Goal: Transaction & Acquisition: Book appointment/travel/reservation

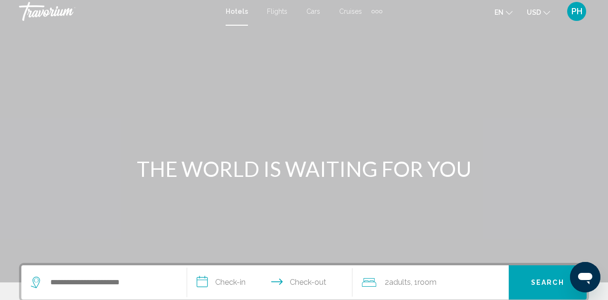
scroll to position [5, 0]
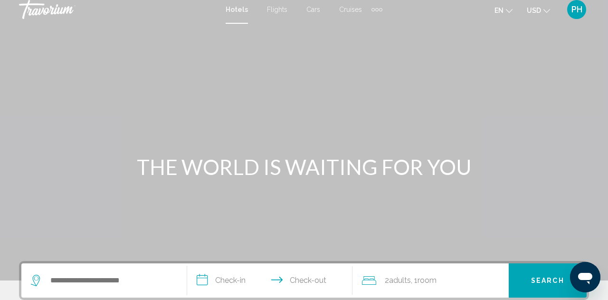
click at [376, 9] on div "Extra navigation items" at bounding box center [376, 9] width 3 height 3
click at [365, 26] on span "Activities" at bounding box center [361, 27] width 27 height 8
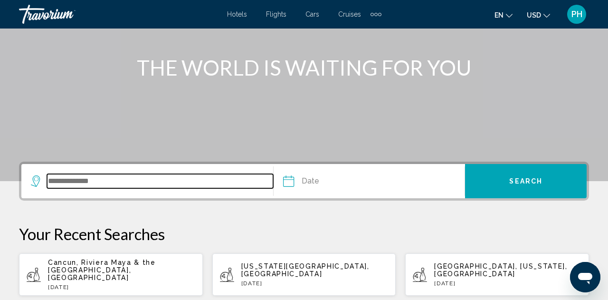
click at [129, 185] on input "Search widget" at bounding box center [160, 181] width 226 height 14
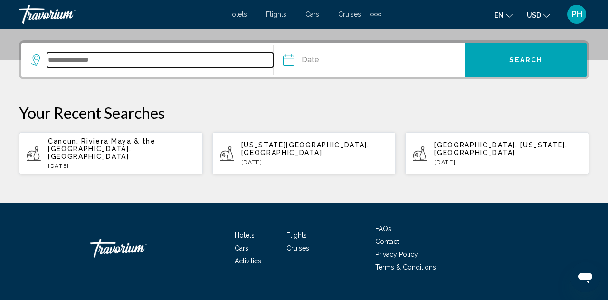
scroll to position [235, 0]
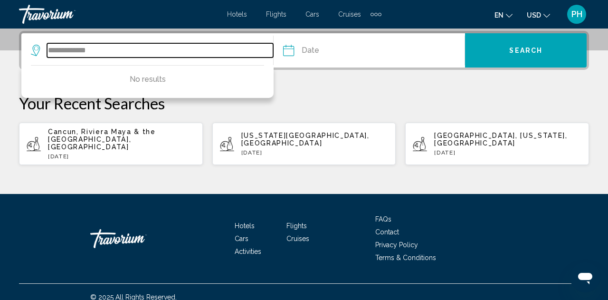
type input "**********"
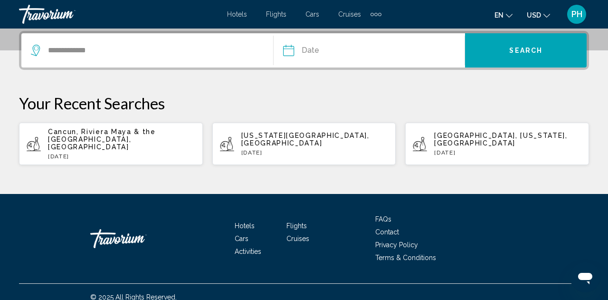
click at [289, 50] on input "Date" at bounding box center [328, 51] width 94 height 37
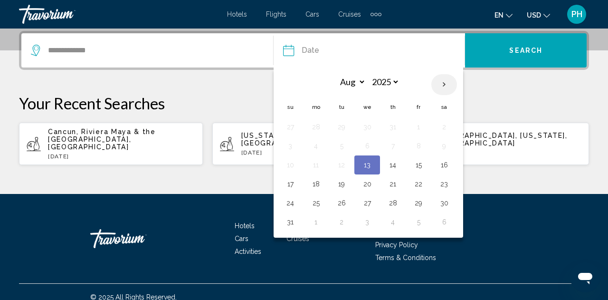
click at [445, 85] on th "Next month" at bounding box center [444, 84] width 26 height 21
select select "*"
click at [368, 145] on button "10" at bounding box center [366, 145] width 15 height 13
type input "**********"
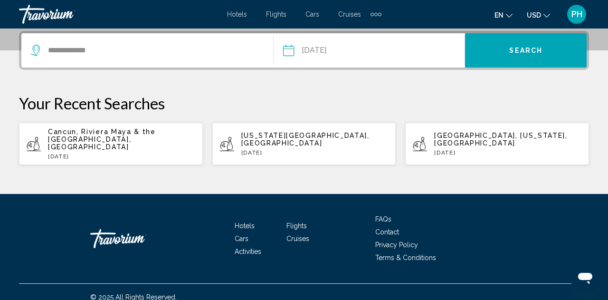
click at [519, 61] on button "Search" at bounding box center [526, 50] width 122 height 34
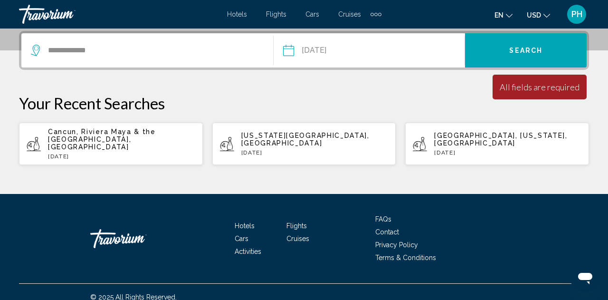
click at [522, 87] on div "All fields are required" at bounding box center [539, 87] width 80 height 10
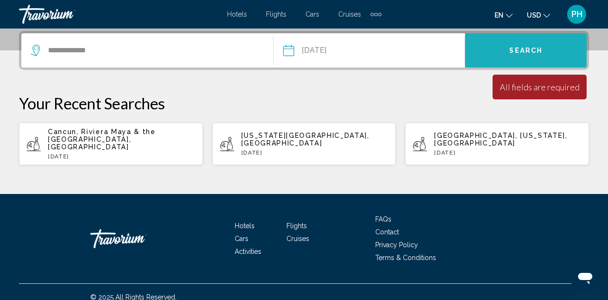
click at [508, 57] on button "Search" at bounding box center [526, 50] width 122 height 34
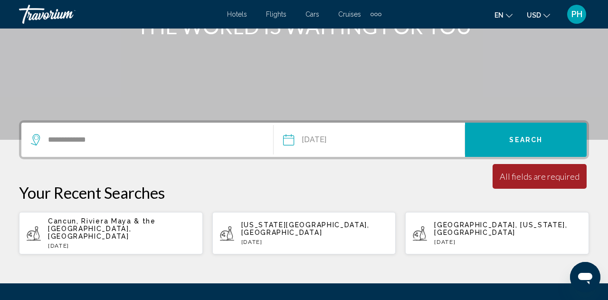
scroll to position [148, 0]
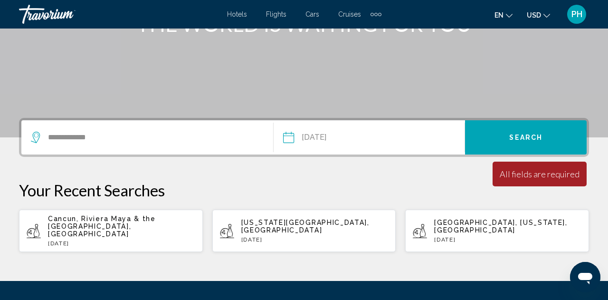
click at [519, 144] on button "Search" at bounding box center [526, 137] width 122 height 34
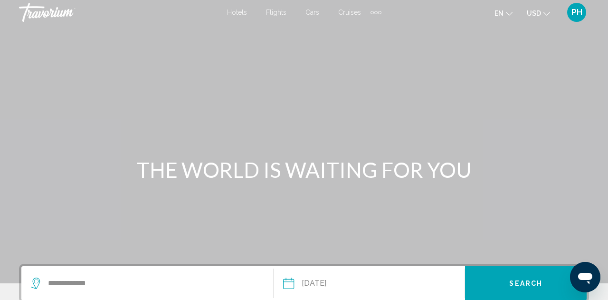
scroll to position [3, 0]
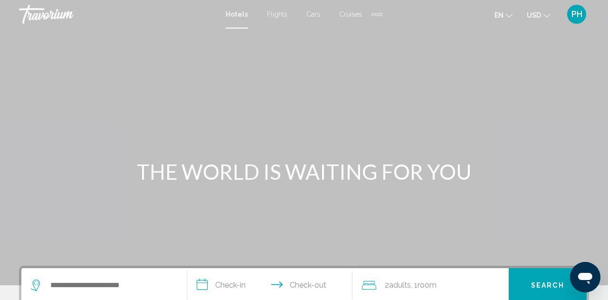
click at [380, 15] on div "Extra navigation items" at bounding box center [380, 14] width 3 height 3
click at [368, 31] on span "Activities" at bounding box center [361, 32] width 27 height 8
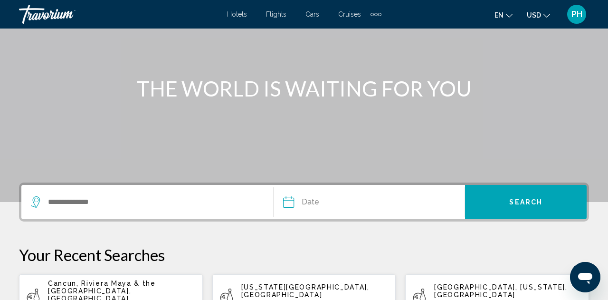
scroll to position [84, 0]
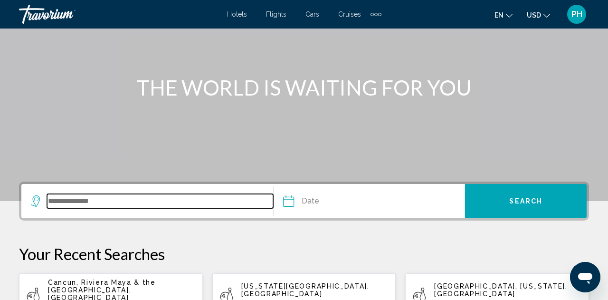
click at [75, 197] on input "Search widget" at bounding box center [160, 201] width 226 height 14
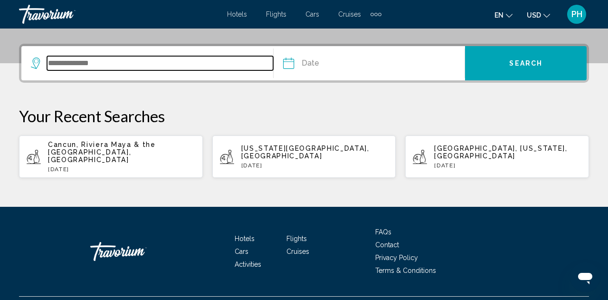
scroll to position [235, 0]
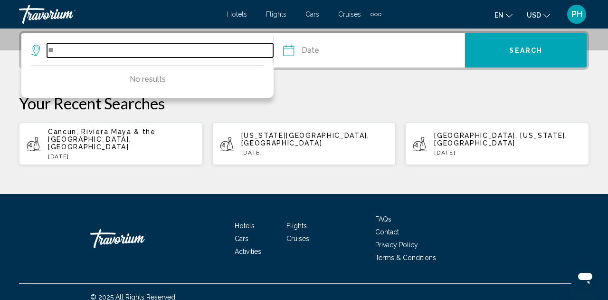
type input "*"
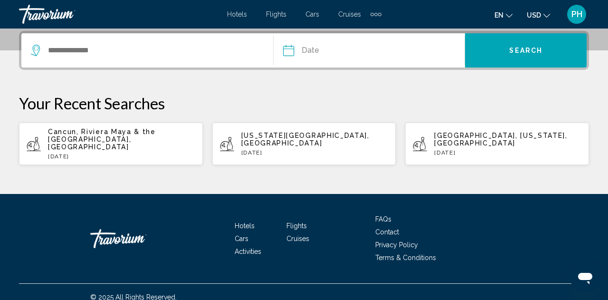
click at [38, 54] on icon "Search widget" at bounding box center [36, 50] width 11 height 11
click at [37, 50] on icon "Search widget" at bounding box center [36, 50] width 11 height 11
click at [37, 53] on icon "Search widget" at bounding box center [36, 50] width 11 height 11
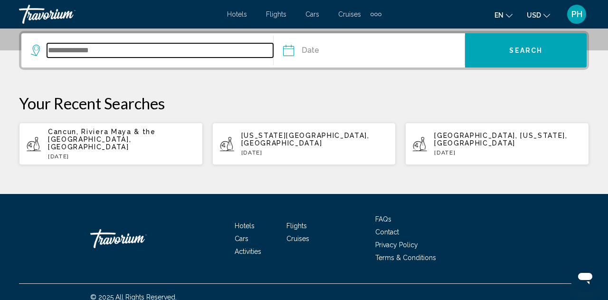
click at [72, 53] on input "Search widget" at bounding box center [160, 50] width 226 height 14
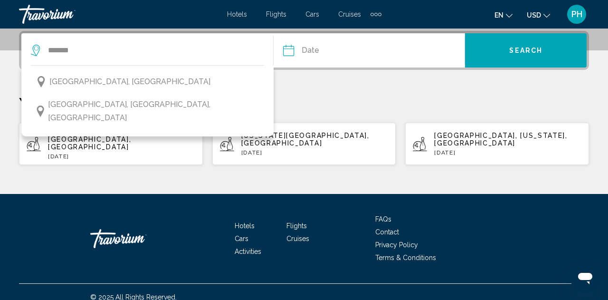
click at [66, 82] on span "Athens, Greece" at bounding box center [129, 81] width 161 height 13
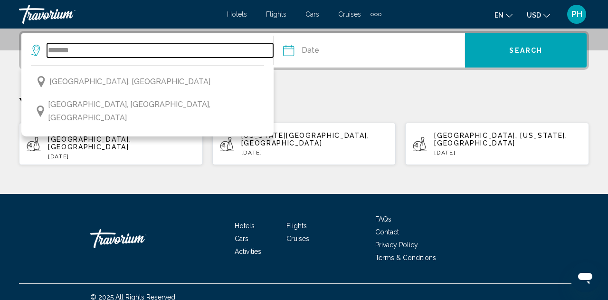
type input "**********"
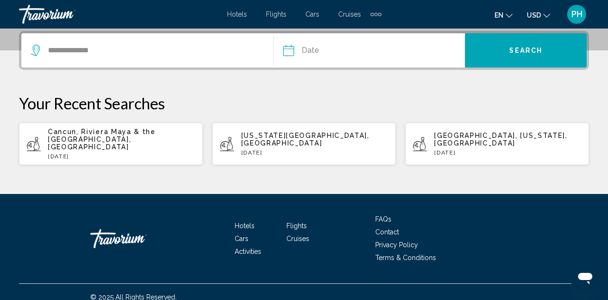
click at [293, 54] on input "Date" at bounding box center [328, 51] width 94 height 37
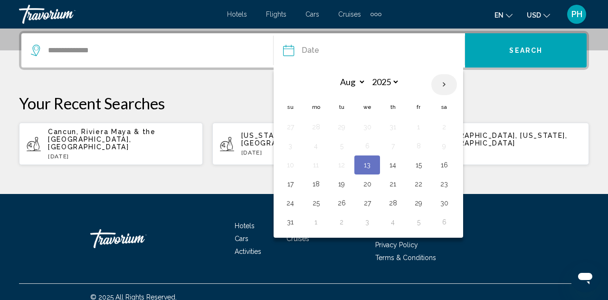
click at [443, 88] on th "Next month" at bounding box center [444, 84] width 26 height 21
click at [497, 114] on div "Your Recent Searches Cancun, Riviera Maya & the Yucatan, Mexico Wed, 24 Jul Was…" at bounding box center [304, 130] width 570 height 72
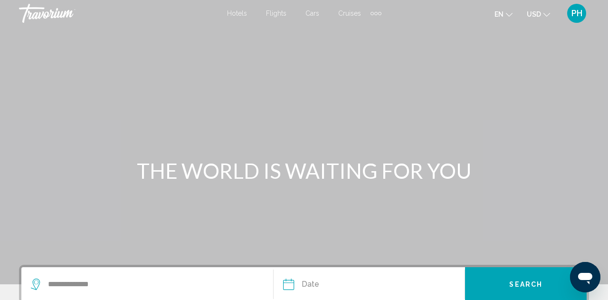
scroll to position [0, 0]
click at [546, 15] on icon "Change currency" at bounding box center [546, 15] width 7 height 7
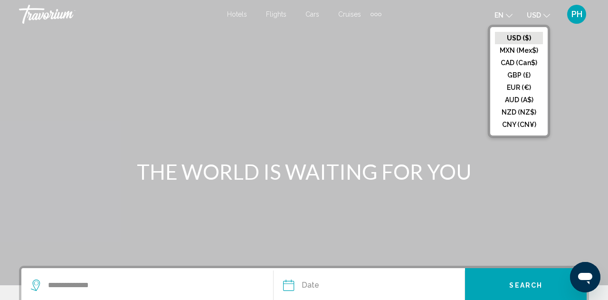
click at [571, 63] on div "Main content" at bounding box center [304, 142] width 608 height 285
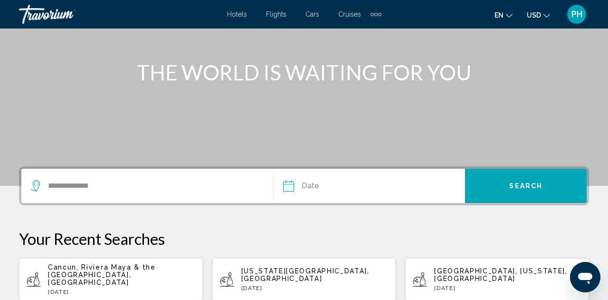
scroll to position [100, 0]
click at [311, 186] on input "Date" at bounding box center [328, 186] width 94 height 37
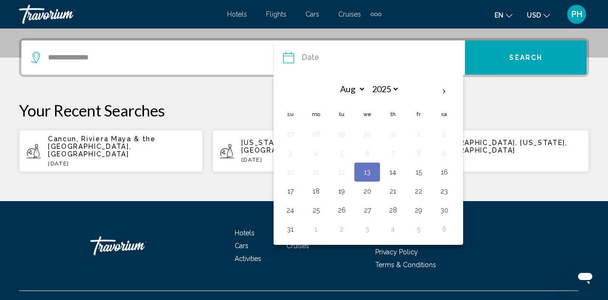
scroll to position [235, 0]
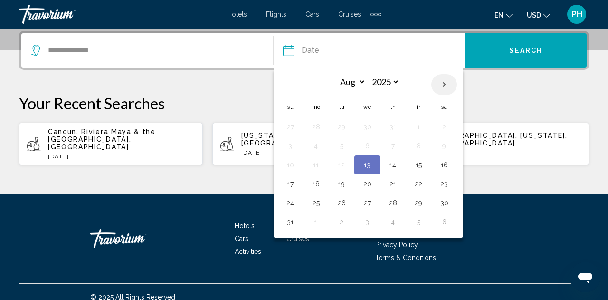
click at [440, 84] on th "Next month" at bounding box center [444, 84] width 26 height 21
select select "*"
click at [367, 141] on button "10" at bounding box center [366, 145] width 15 height 13
type input "**********"
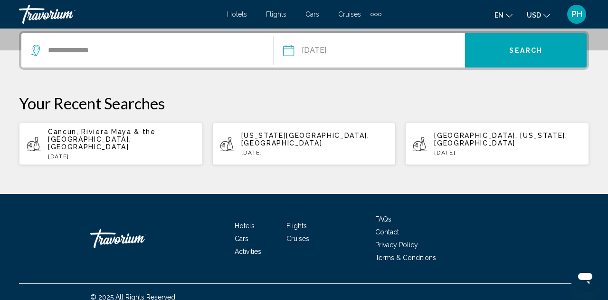
click at [516, 56] on button "Search" at bounding box center [526, 50] width 122 height 34
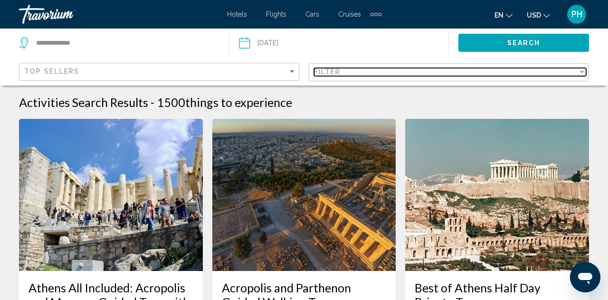
click at [582, 71] on div "Filter" at bounding box center [581, 72] width 5 height 2
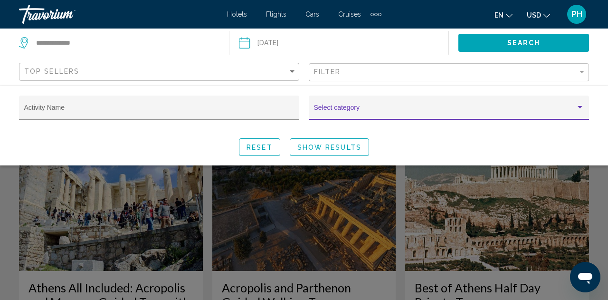
click at [580, 108] on div "Search widget" at bounding box center [579, 107] width 5 height 2
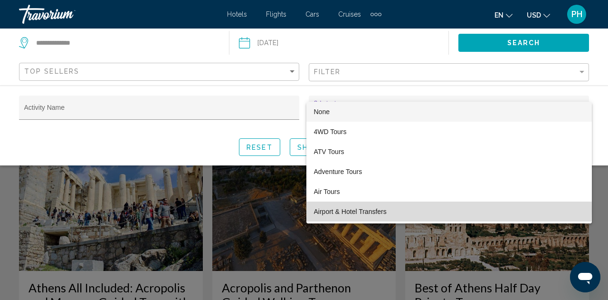
click at [349, 210] on span "Airport & Hotel Transfers" at bounding box center [449, 211] width 270 height 20
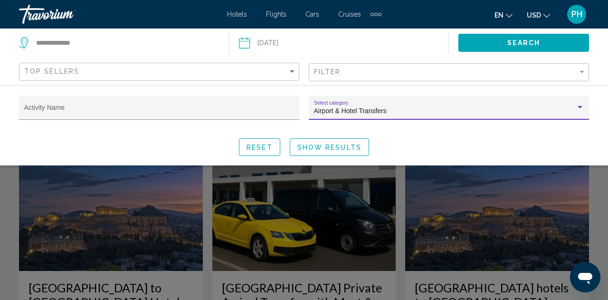
click at [342, 148] on span "Show Results" at bounding box center [329, 147] width 64 height 8
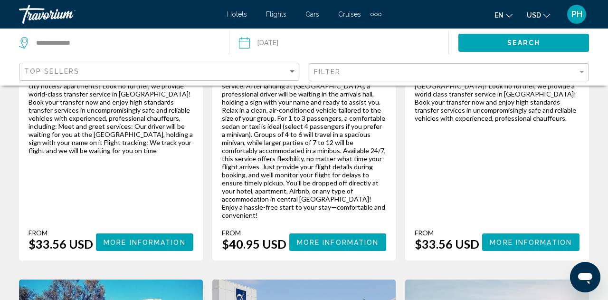
scroll to position [306, 0]
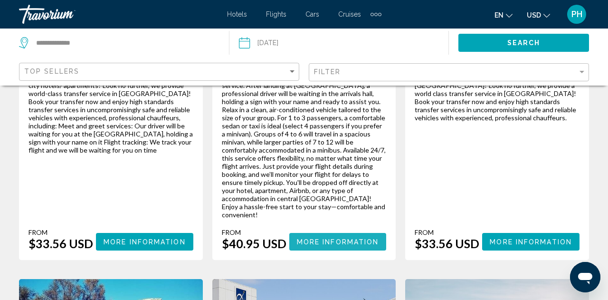
click at [320, 238] on span "More Information" at bounding box center [338, 242] width 82 height 8
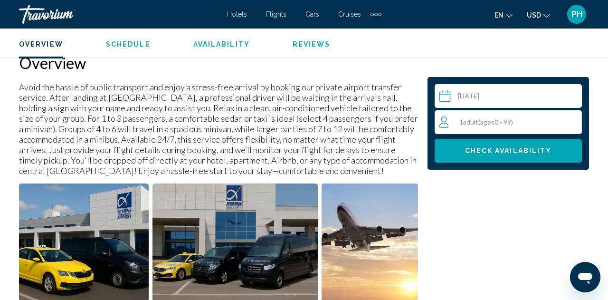
scroll to position [475, 0]
click at [461, 123] on span "1 Adult Adults ( ages 0 - 99)" at bounding box center [486, 122] width 54 height 8
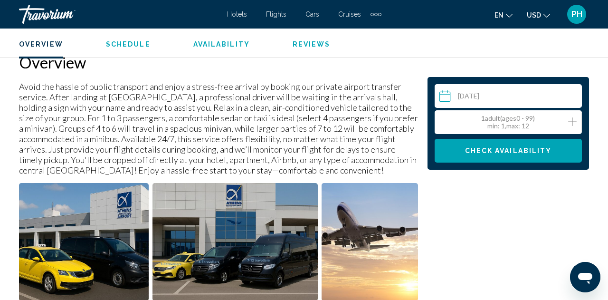
click at [574, 122] on icon "Increment adults" at bounding box center [572, 121] width 9 height 11
click at [503, 152] on span "Check Availability" at bounding box center [508, 151] width 87 height 8
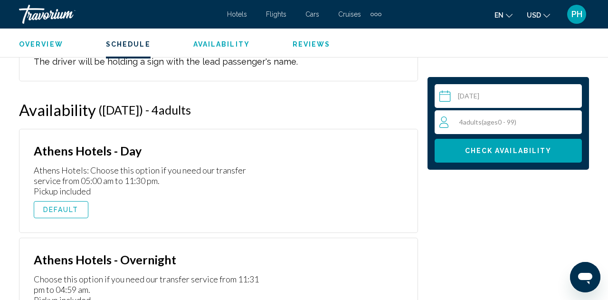
scroll to position [1639, 0]
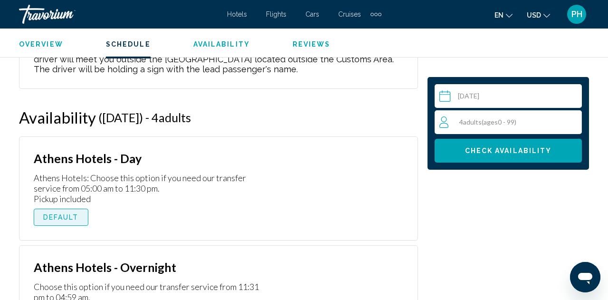
click at [66, 222] on button "DEFAULT" at bounding box center [61, 216] width 55 height 17
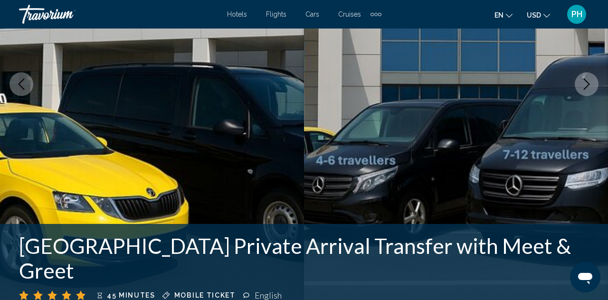
scroll to position [169, 0]
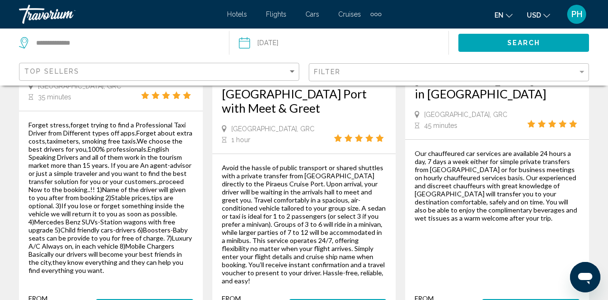
scroll to position [685, 0]
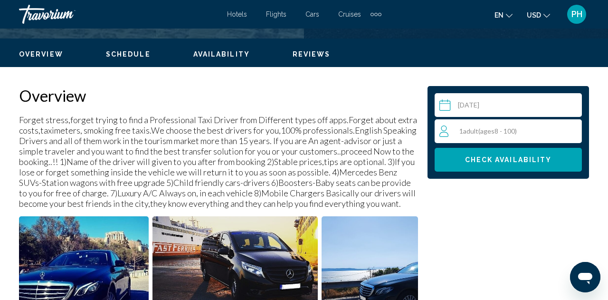
scroll to position [445, 0]
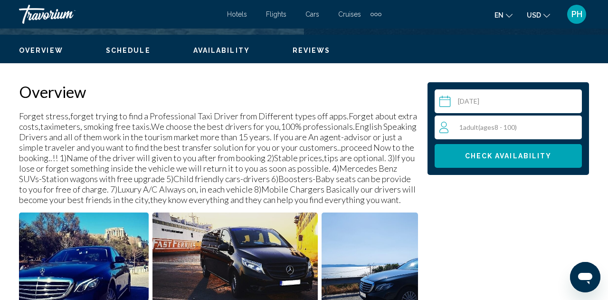
click at [508, 132] on div "1 Adult Adults ( ages 8 - 100)" at bounding box center [510, 127] width 142 height 11
click at [574, 129] on icon "Increment adults" at bounding box center [572, 126] width 9 height 11
click at [483, 155] on span "Check Availability" at bounding box center [508, 156] width 87 height 8
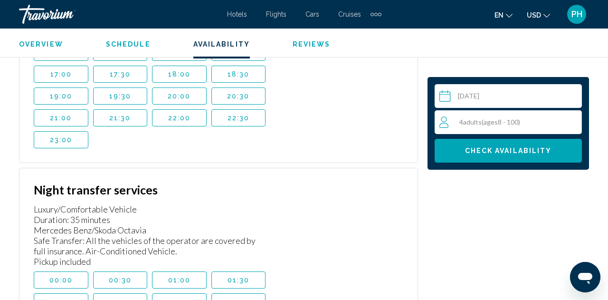
scroll to position [3048, 0]
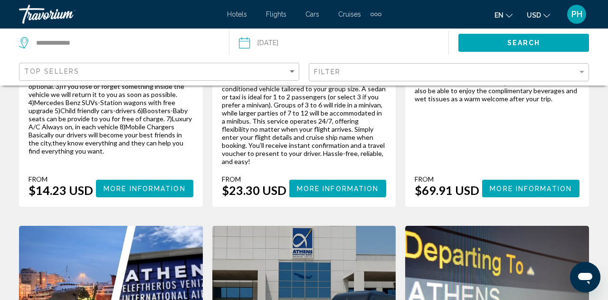
scroll to position [800, 0]
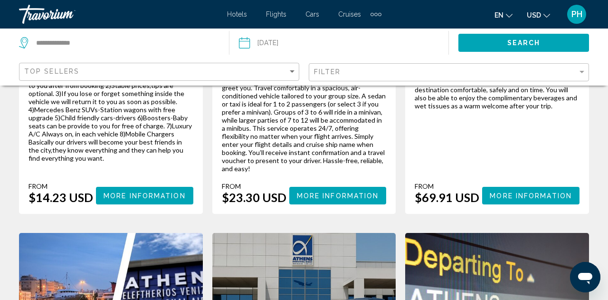
click at [531, 192] on span "More Information" at bounding box center [530, 196] width 82 height 8
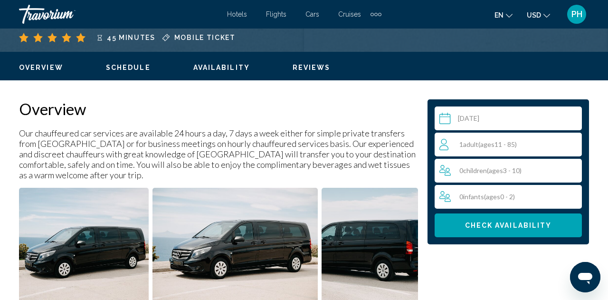
scroll to position [430, 0]
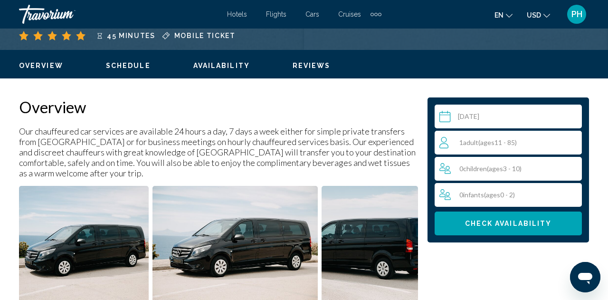
click at [484, 146] on div "1 Adult Adults ( ages 11 - 85)" at bounding box center [510, 142] width 142 height 11
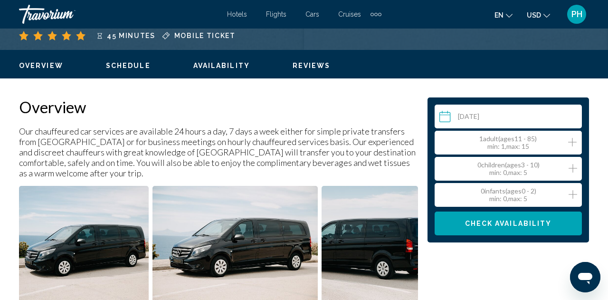
click at [573, 142] on icon "Increment adults" at bounding box center [572, 141] width 9 height 11
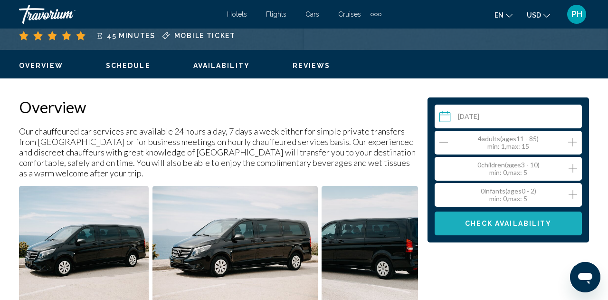
click at [487, 224] on span "Check Availability" at bounding box center [508, 224] width 87 height 8
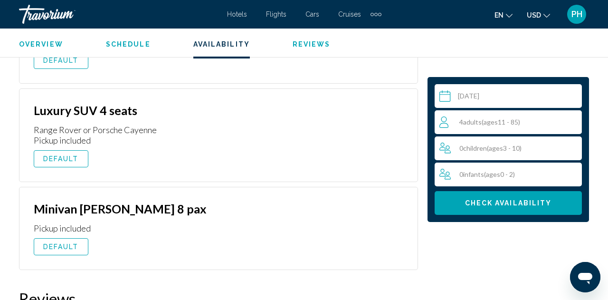
scroll to position [1723, 0]
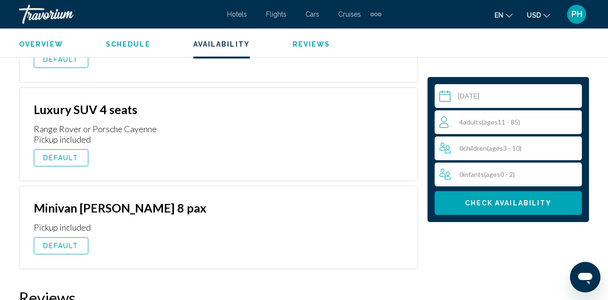
click at [58, 244] on span "DEFAULT" at bounding box center [61, 246] width 36 height 8
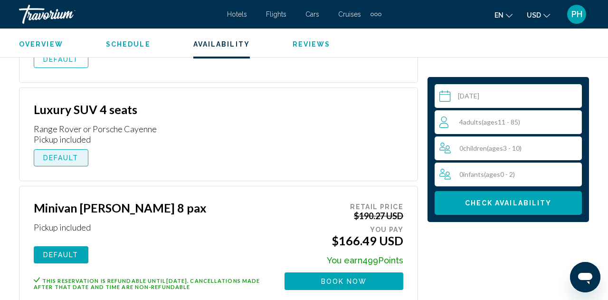
click at [64, 159] on span "DEFAULT" at bounding box center [61, 158] width 36 height 8
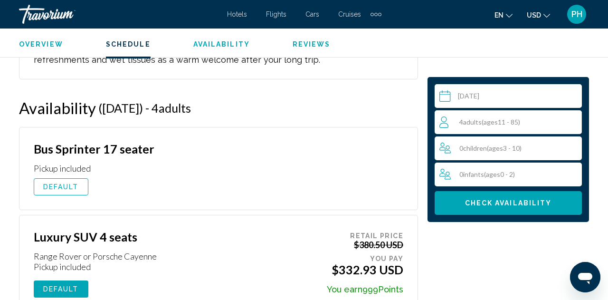
scroll to position [1593, 0]
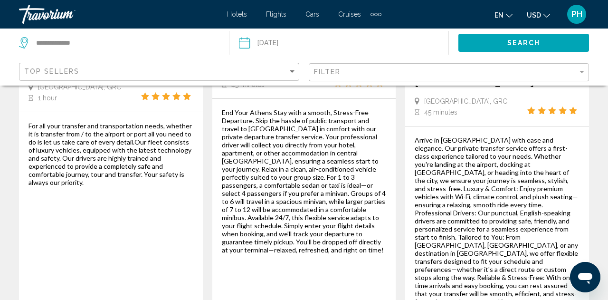
scroll to position [1184, 0]
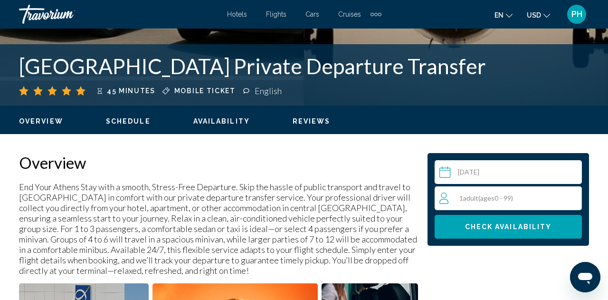
scroll to position [375, 0]
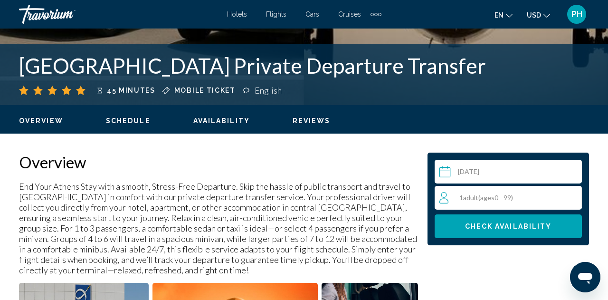
click at [516, 198] on div "1 Adult Adults ( ages 0 - 99)" at bounding box center [510, 197] width 142 height 11
click at [570, 197] on icon "Increment adults" at bounding box center [572, 197] width 9 height 9
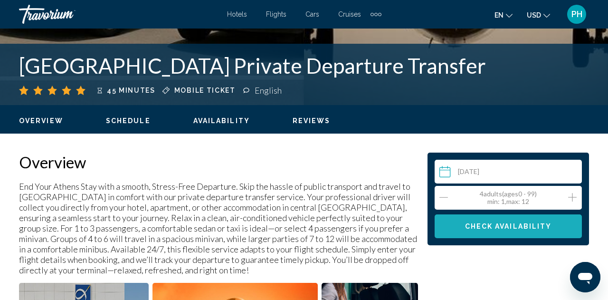
click at [505, 225] on span "Check Availability" at bounding box center [508, 227] width 87 height 8
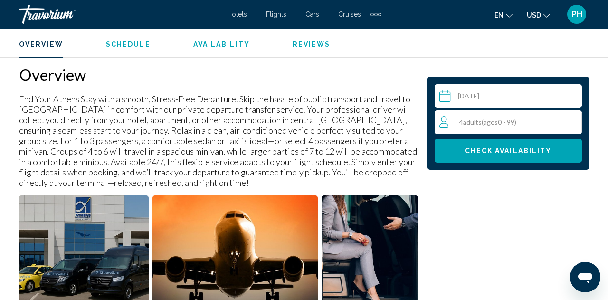
scroll to position [476, 0]
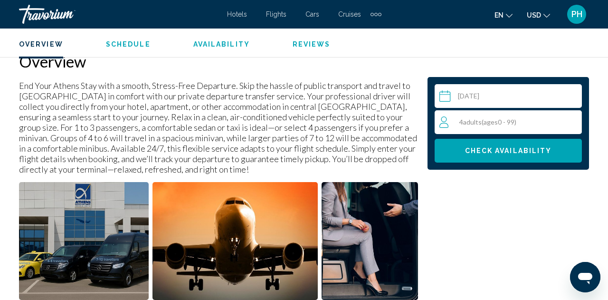
click at [491, 149] on span "Check Availability" at bounding box center [508, 151] width 87 height 8
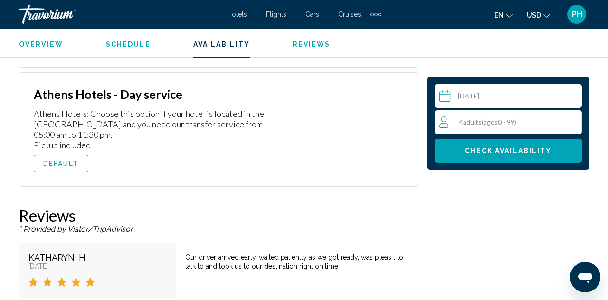
scroll to position [1839, 0]
click at [68, 159] on span "DEFAULT" at bounding box center [61, 163] width 36 height 8
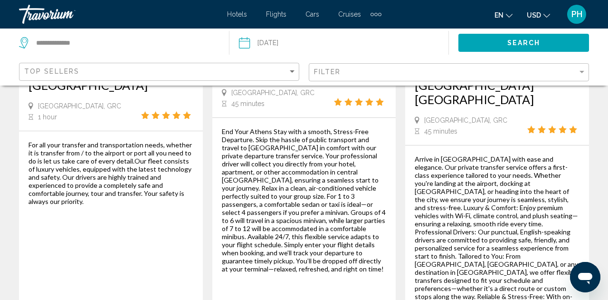
scroll to position [1143, 0]
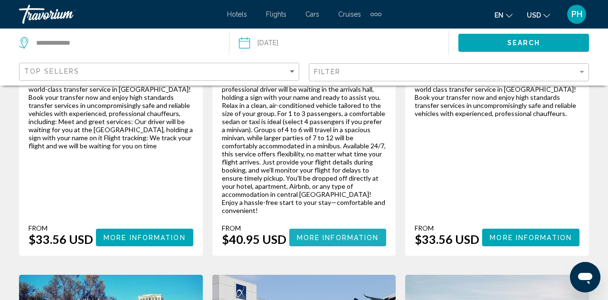
click at [318, 234] on span "More Information" at bounding box center [338, 238] width 82 height 8
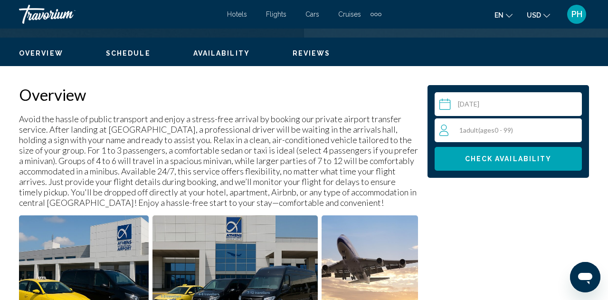
scroll to position [443, 0]
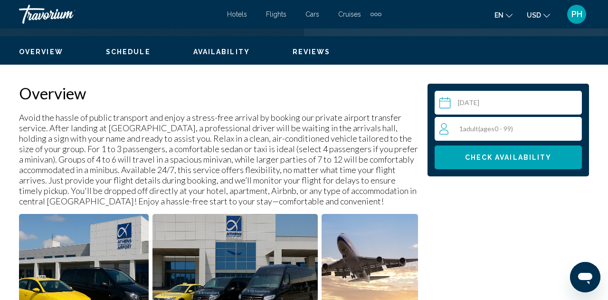
click at [480, 124] on span "( ages 0 - 99)" at bounding box center [495, 128] width 35 height 8
click at [573, 130] on icon "Increment adults" at bounding box center [572, 127] width 9 height 11
click at [498, 157] on span "Check Availability" at bounding box center [508, 158] width 87 height 8
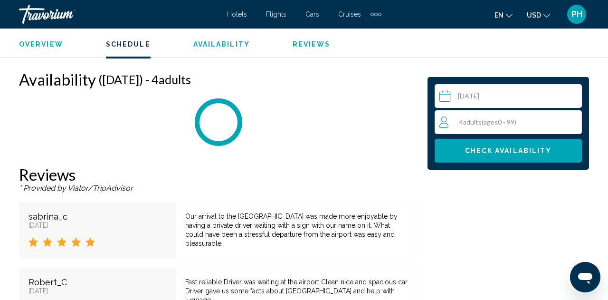
scroll to position [1690, 0]
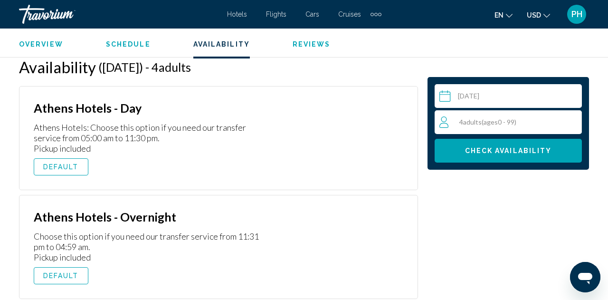
click at [50, 164] on span "DEFAULT" at bounding box center [61, 167] width 36 height 8
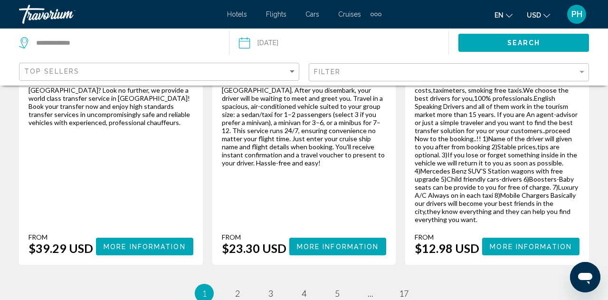
scroll to position [1749, 0]
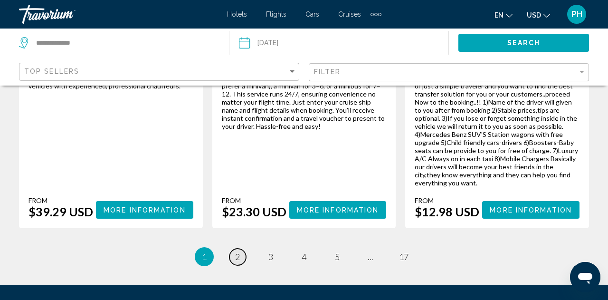
click at [236, 251] on span "2" at bounding box center [237, 256] width 5 height 10
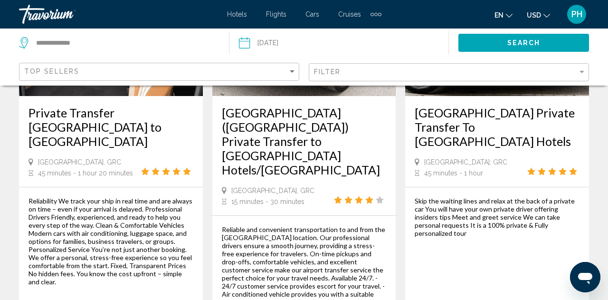
scroll to position [1587, 0]
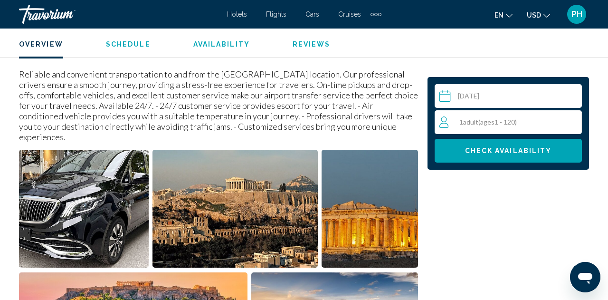
scroll to position [490, 0]
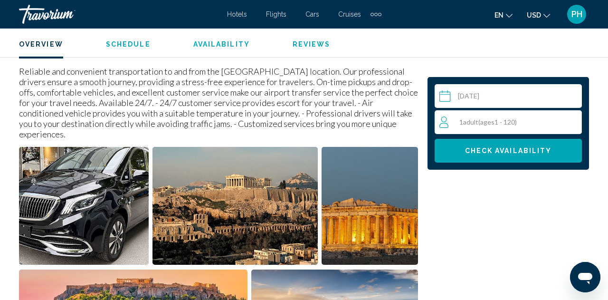
click at [468, 123] on span "Adult" at bounding box center [470, 122] width 15 height 8
click at [573, 122] on icon "Increment adults" at bounding box center [572, 121] width 9 height 11
click at [494, 158] on button "Check Availability" at bounding box center [507, 151] width 147 height 24
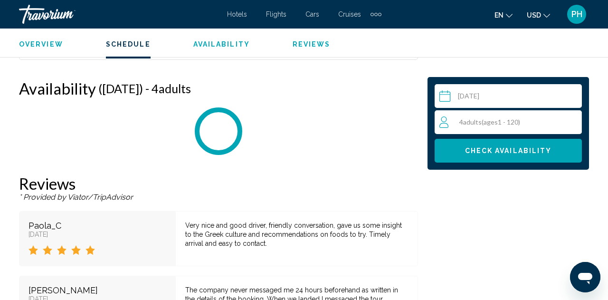
scroll to position [1801, 0]
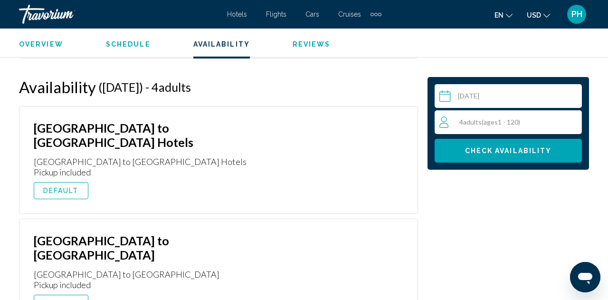
click at [61, 182] on button "DEFAULT" at bounding box center [61, 190] width 55 height 17
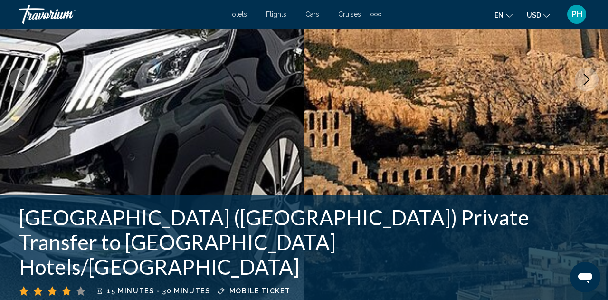
scroll to position [0, 0]
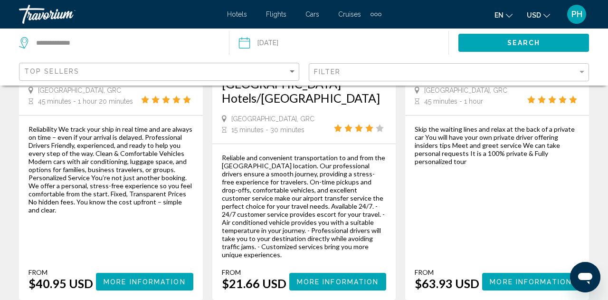
scroll to position [1629, 0]
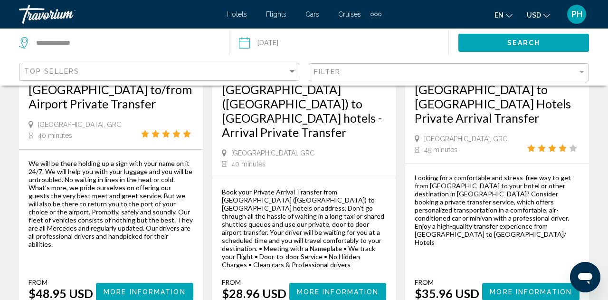
scroll to position [196, 0]
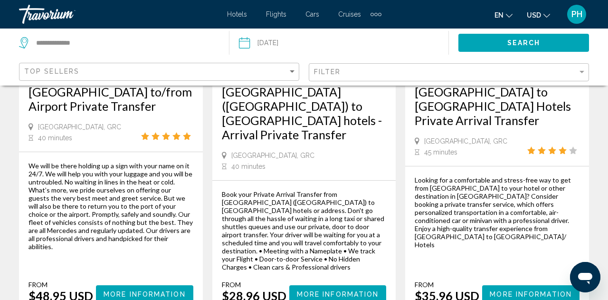
click at [320, 290] on span "More Information" at bounding box center [338, 294] width 82 height 8
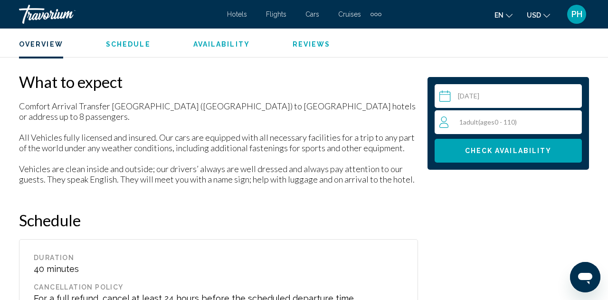
scroll to position [1041, 0]
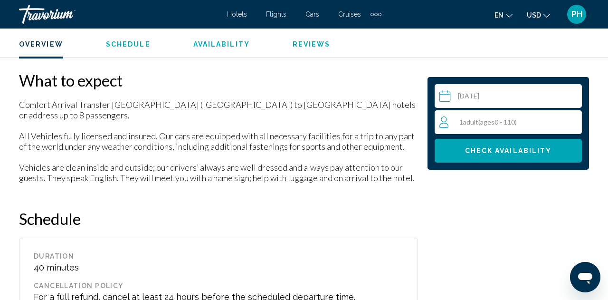
click at [504, 122] on span "( ages 0 - 110)" at bounding box center [497, 122] width 38 height 8
click at [577, 123] on div "1 Adult Adults ( ages 0 - 110) min : 1, max : 8" at bounding box center [510, 121] width 142 height 15
click at [570, 117] on icon "Increment adults" at bounding box center [572, 121] width 9 height 11
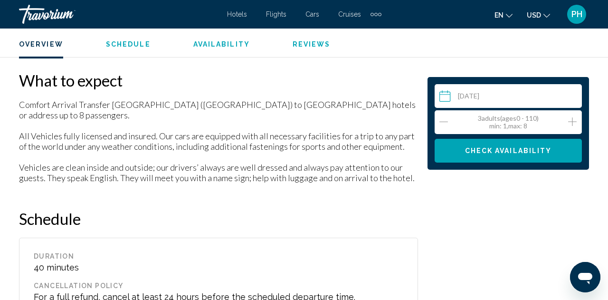
click at [570, 117] on icon "Increment adults" at bounding box center [572, 121] width 9 height 11
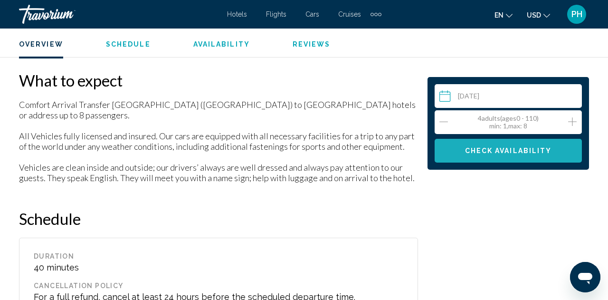
click at [496, 154] on span "Check Availability" at bounding box center [508, 151] width 87 height 8
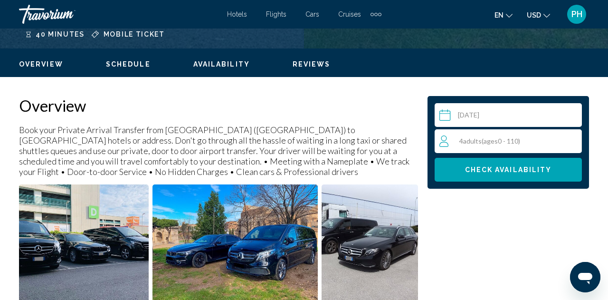
scroll to position [413, 0]
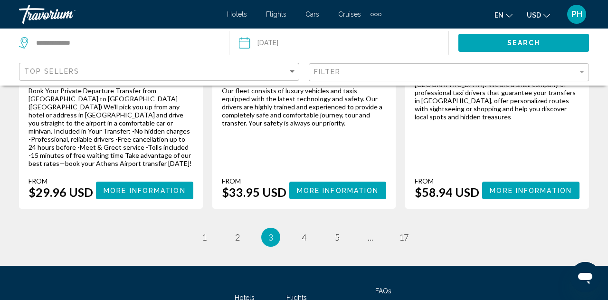
scroll to position [1515, 0]
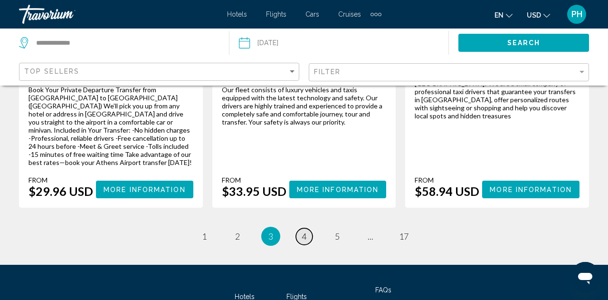
click at [302, 231] on span "4" at bounding box center [303, 236] width 5 height 10
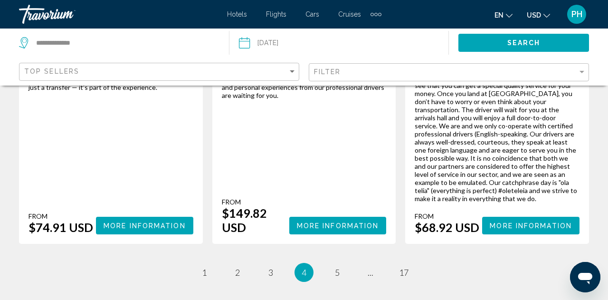
scroll to position [1705, 0]
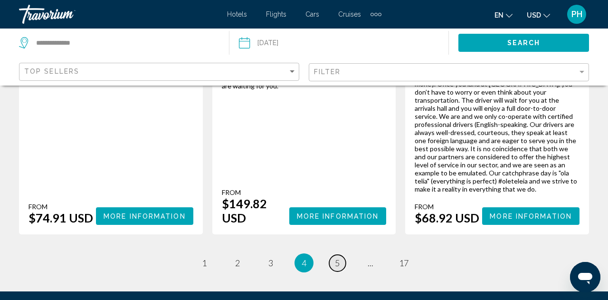
click at [337, 254] on link "page 5" at bounding box center [337, 262] width 17 height 17
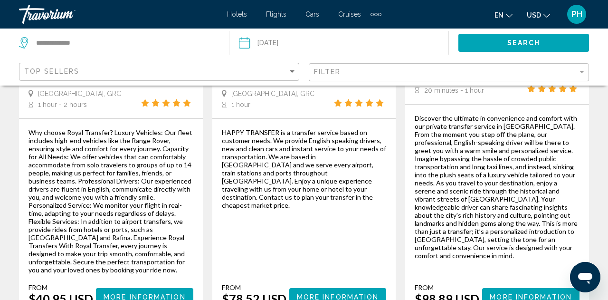
scroll to position [244, 0]
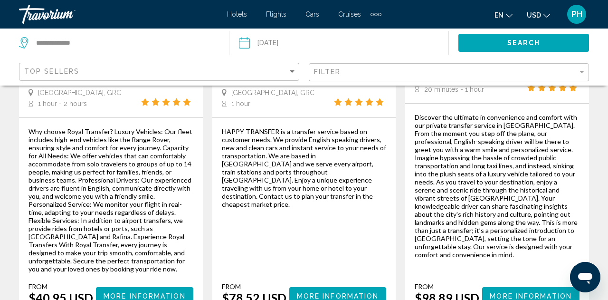
click at [151, 292] on span "More Information" at bounding box center [144, 296] width 82 height 8
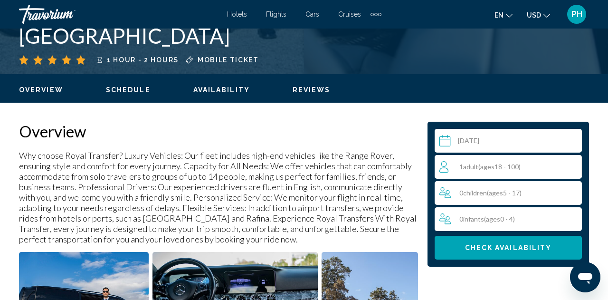
scroll to position [406, 0]
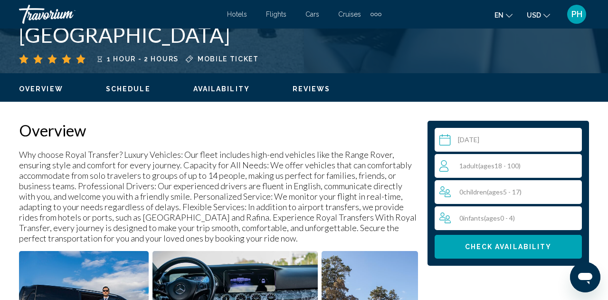
click at [459, 168] on span "1 Adult Adults ( ages 18 - 100)" at bounding box center [489, 165] width 61 height 8
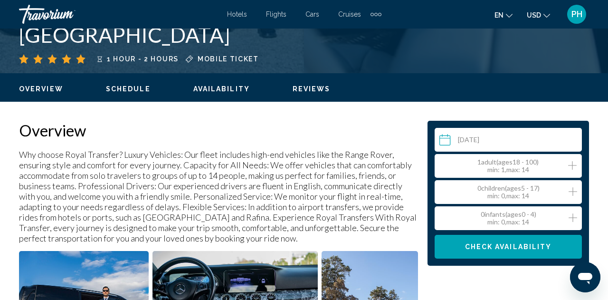
click at [569, 166] on icon "Increment adults" at bounding box center [572, 165] width 9 height 11
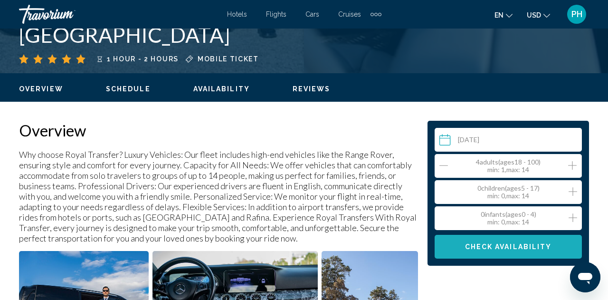
click at [496, 251] on button "Check Availability" at bounding box center [507, 247] width 147 height 24
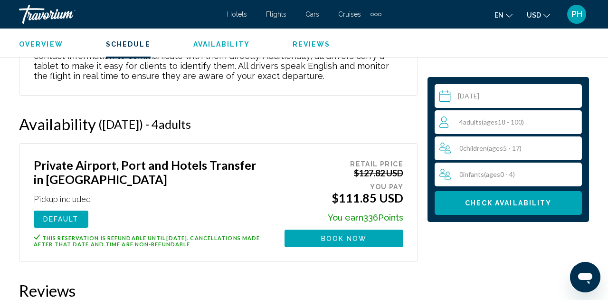
scroll to position [1430, 0]
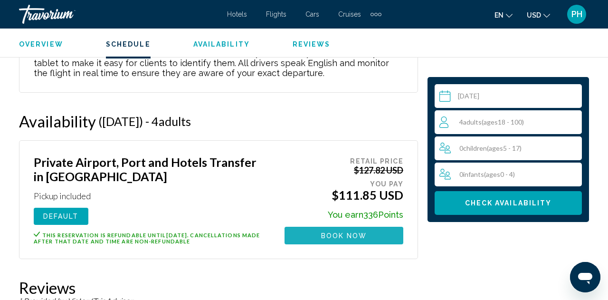
click at [350, 236] on span "Book now" at bounding box center [344, 236] width 46 height 8
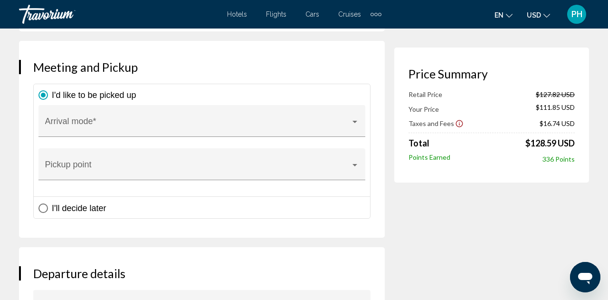
scroll to position [1596, 0]
click at [356, 118] on div "Main content" at bounding box center [354, 122] width 9 height 8
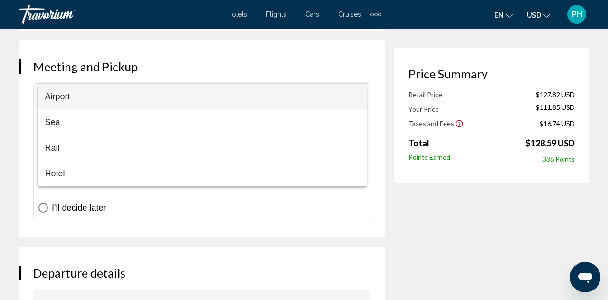
click at [62, 96] on span "Airport" at bounding box center [202, 97] width 314 height 26
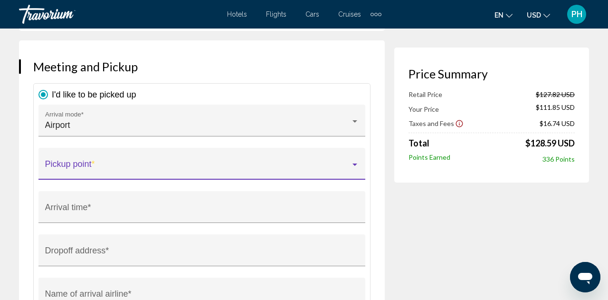
click at [354, 161] on div "Main content" at bounding box center [354, 165] width 9 height 8
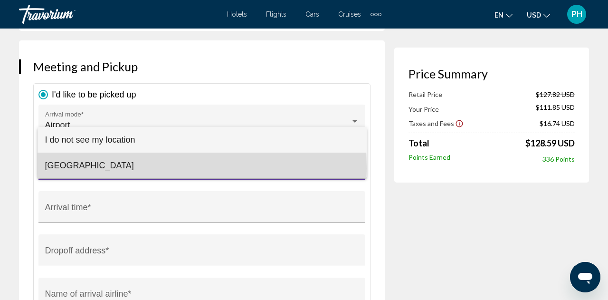
click at [73, 168] on span "Athens Intl Airport" at bounding box center [202, 165] width 314 height 26
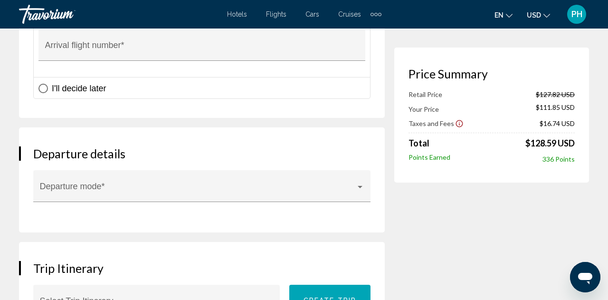
scroll to position [1891, 0]
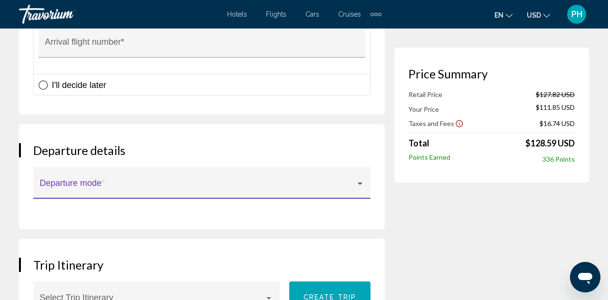
click at [362, 179] on div "Main content" at bounding box center [360, 183] width 9 height 8
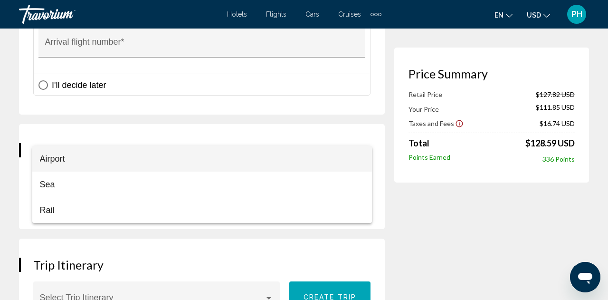
click at [423, 226] on div at bounding box center [304, 150] width 608 height 300
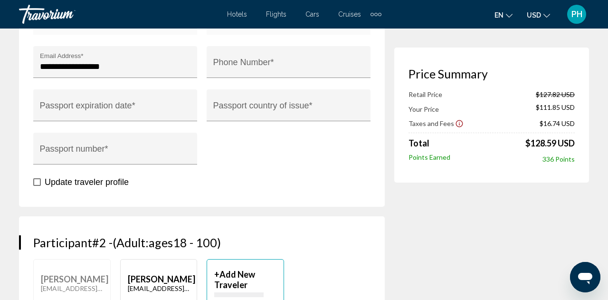
scroll to position [429, 0]
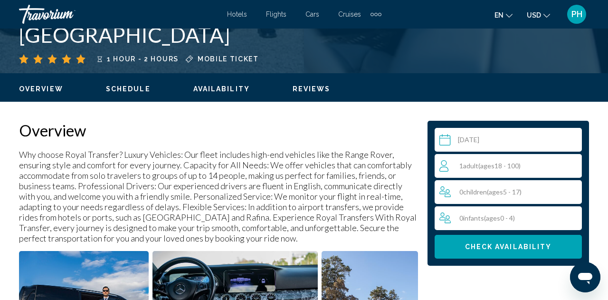
scroll to position [409, 0]
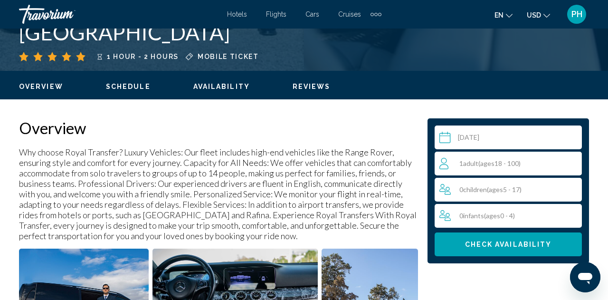
click at [535, 162] on div "1 Adult Adults ( ages 18 - 100)" at bounding box center [510, 163] width 142 height 11
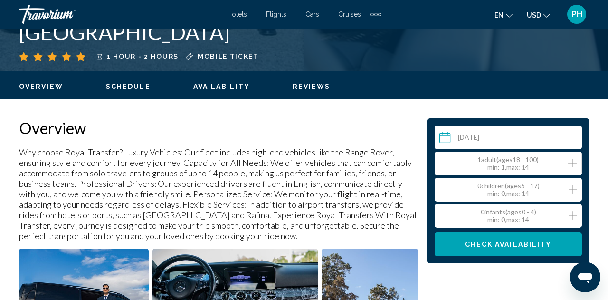
click at [574, 164] on icon "Increment adults" at bounding box center [572, 162] width 9 height 11
click at [507, 246] on span "Check Availability" at bounding box center [508, 245] width 87 height 8
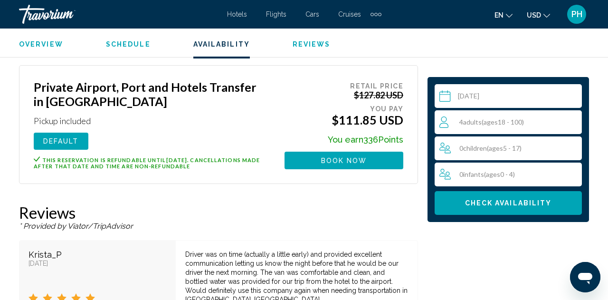
scroll to position [1506, 0]
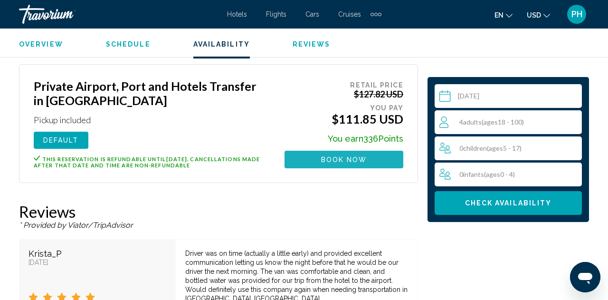
click at [360, 163] on span "Book now" at bounding box center [344, 160] width 46 height 8
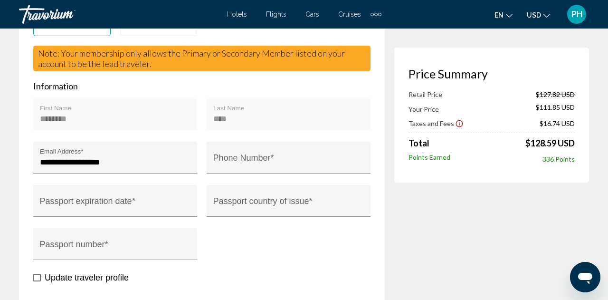
scroll to position [343, 0]
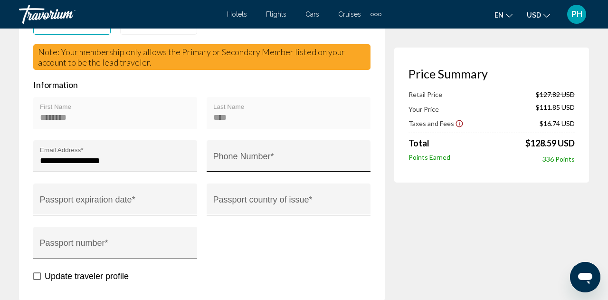
click at [248, 156] on input "Phone Number *" at bounding box center [288, 160] width 151 height 9
type input "**********"
click at [122, 183] on input "**********" at bounding box center [117, 206] width 168 height 46
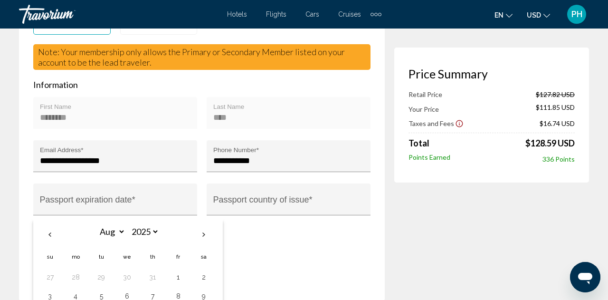
click at [299, 270] on div "Update traveler profile" at bounding box center [201, 276] width 337 height 12
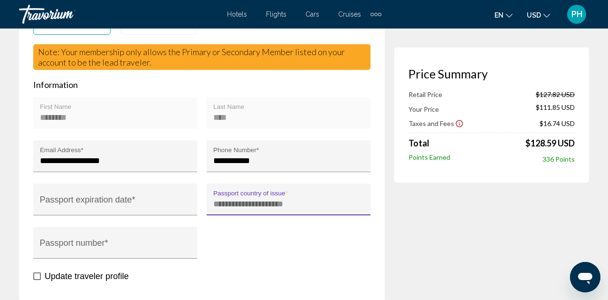
click at [284, 199] on input "Passport country of issue *" at bounding box center [288, 203] width 151 height 9
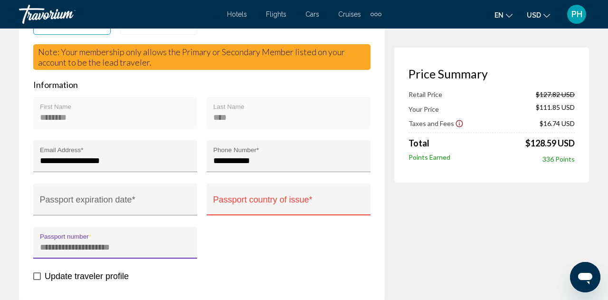
click at [99, 242] on input "Passport number *" at bounding box center [115, 246] width 151 height 9
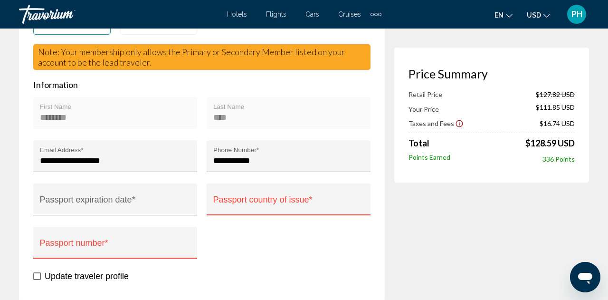
click at [249, 218] on div "**********" at bounding box center [201, 183] width 347 height 173
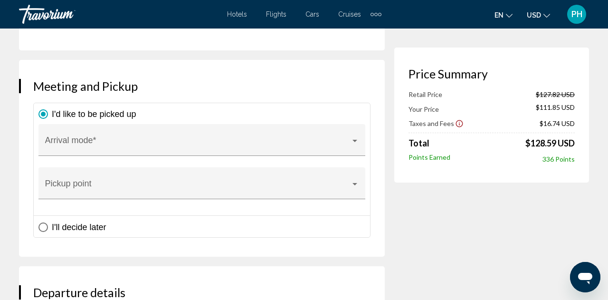
scroll to position [1574, 0]
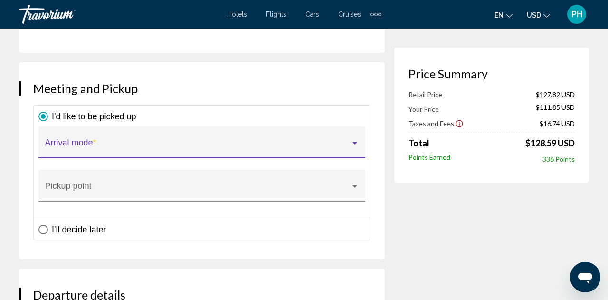
click at [357, 140] on div "Main content" at bounding box center [354, 144] width 9 height 8
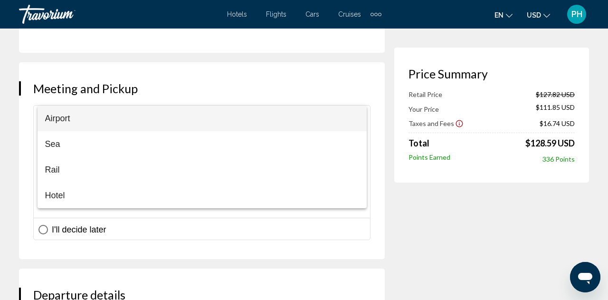
click at [60, 121] on span "Airport" at bounding box center [202, 118] width 314 height 26
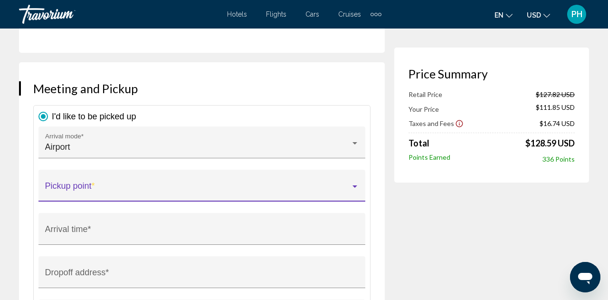
click at [351, 183] on div "Main content" at bounding box center [354, 187] width 9 height 8
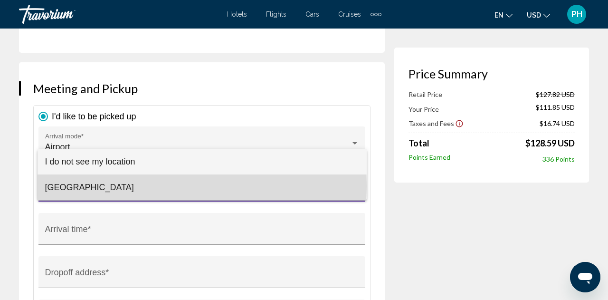
click at [101, 186] on span "Athens Intl Airport" at bounding box center [202, 187] width 314 height 26
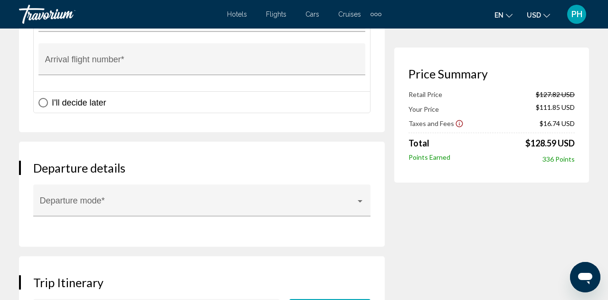
scroll to position [1877, 0]
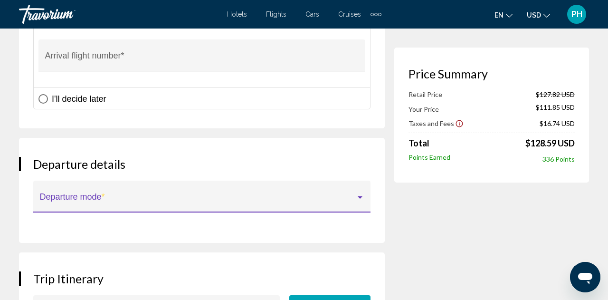
click at [360, 196] on div "Main content" at bounding box center [360, 197] width 5 height 2
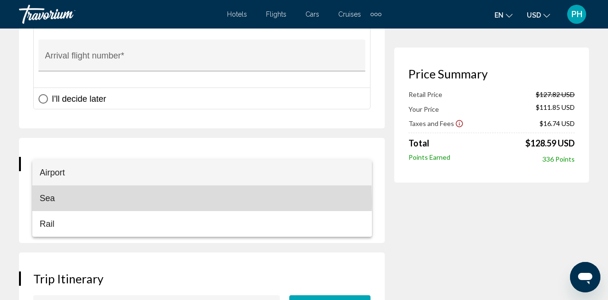
click at [51, 202] on span "Sea" at bounding box center [202, 198] width 324 height 26
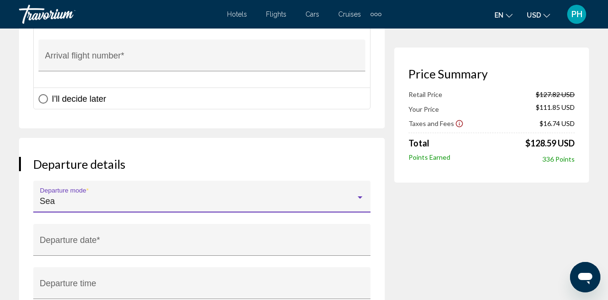
click at [101, 224] on input "**********" at bounding box center [203, 247] width 341 height 46
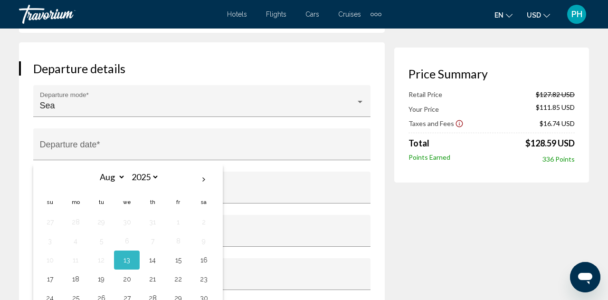
scroll to position [1973, 0]
click at [203, 169] on th "Next month" at bounding box center [204, 179] width 26 height 21
select select "*"
click at [48, 253] on button "14" at bounding box center [49, 259] width 15 height 13
type input "**********"
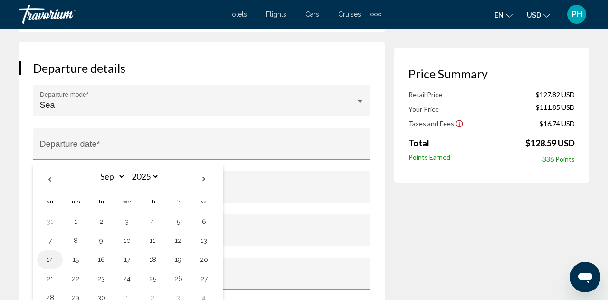
type input "**********"
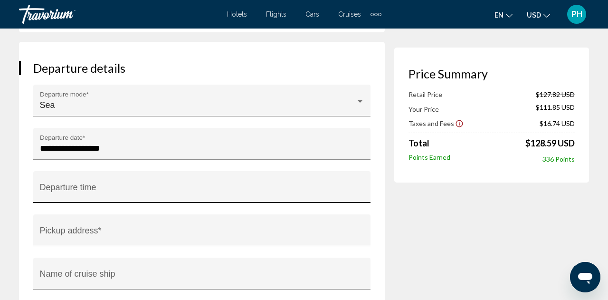
click at [124, 178] on div "Departure time" at bounding box center [202, 190] width 324 height 25
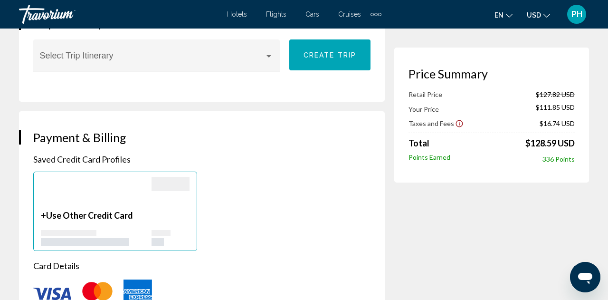
scroll to position [2345, 0]
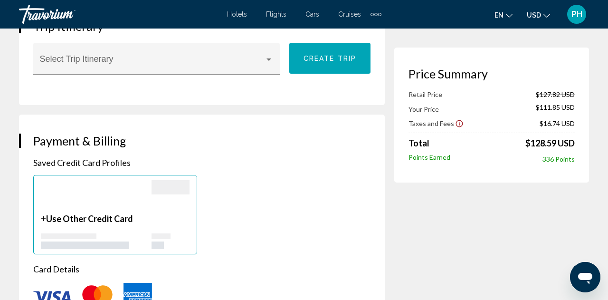
click at [118, 220] on div "+ Use Other Credit Card" at bounding box center [115, 214] width 164 height 79
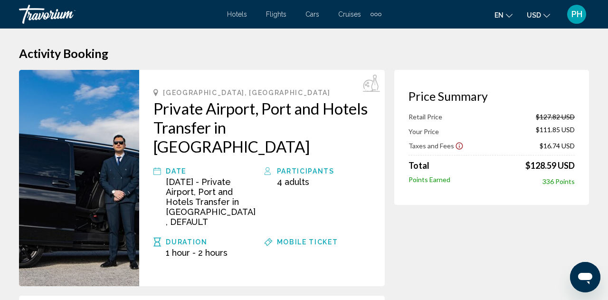
scroll to position [0, 0]
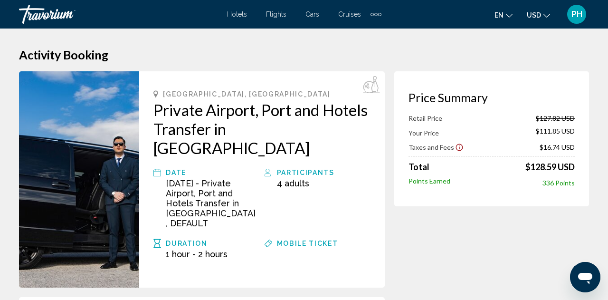
scroll to position [104, 0]
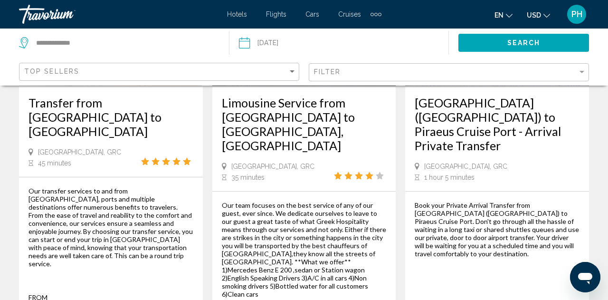
scroll to position [1703, 0]
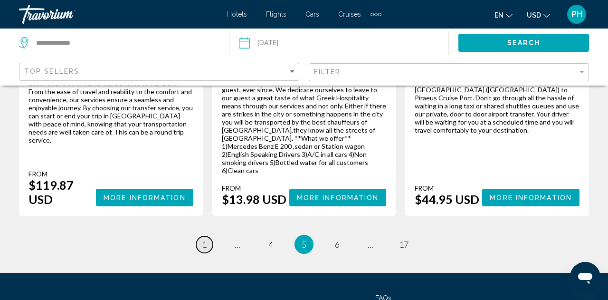
click at [204, 239] on span "1" at bounding box center [204, 244] width 5 height 10
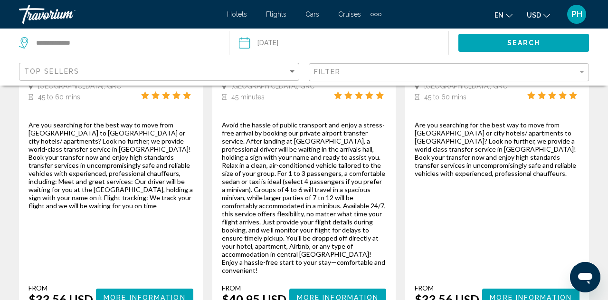
scroll to position [249, 0]
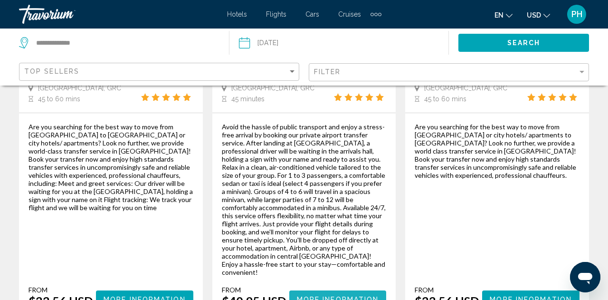
click at [354, 295] on span "More Information" at bounding box center [338, 299] width 82 height 8
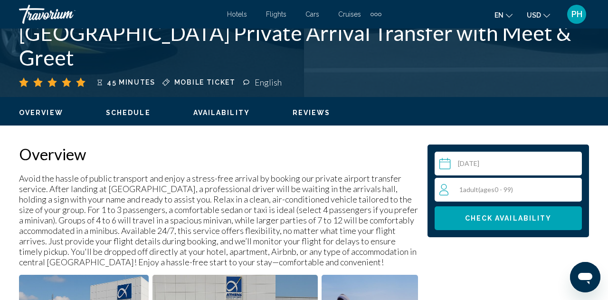
scroll to position [377, 0]
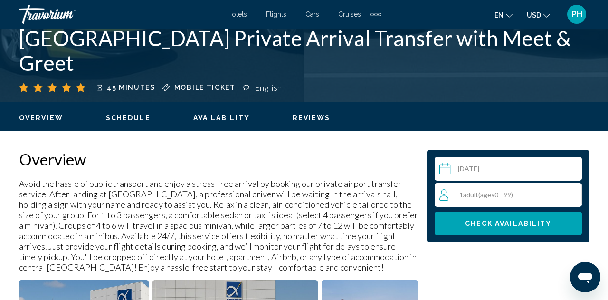
click at [469, 193] on span "Adult" at bounding box center [470, 194] width 15 height 8
click at [574, 193] on icon "Increment adults" at bounding box center [572, 193] width 9 height 11
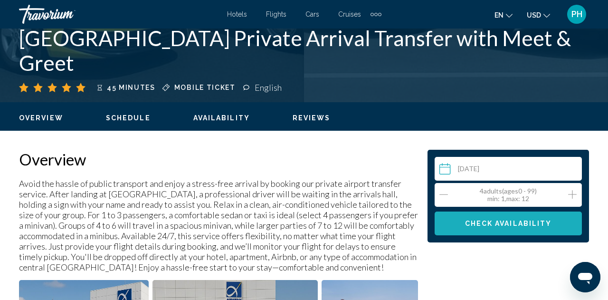
click at [485, 224] on span "Check Availability" at bounding box center [508, 224] width 87 height 8
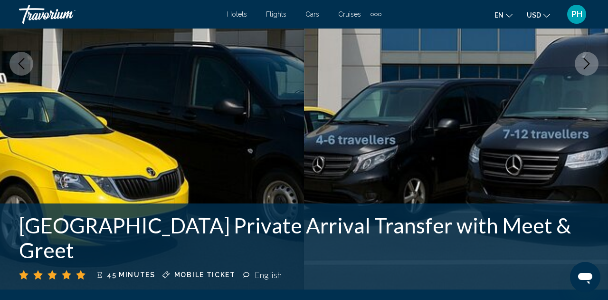
scroll to position [0, 0]
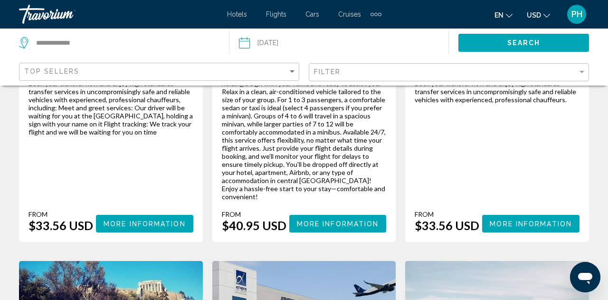
scroll to position [348, 0]
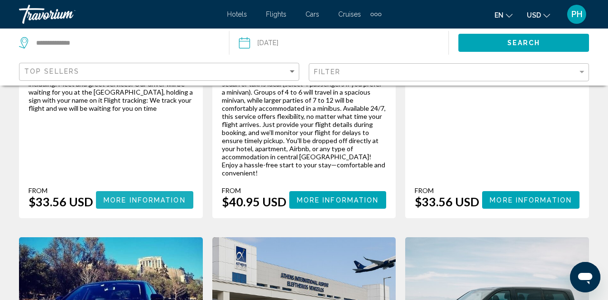
click at [146, 196] on span "More Information" at bounding box center [144, 200] width 82 height 8
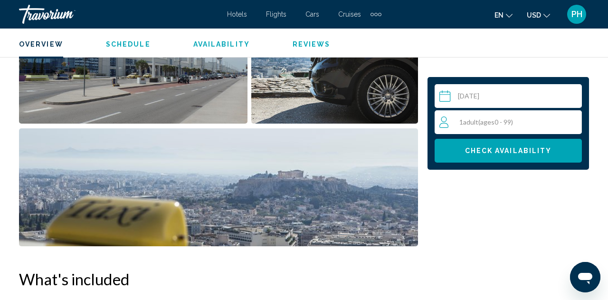
scroll to position [748, 0]
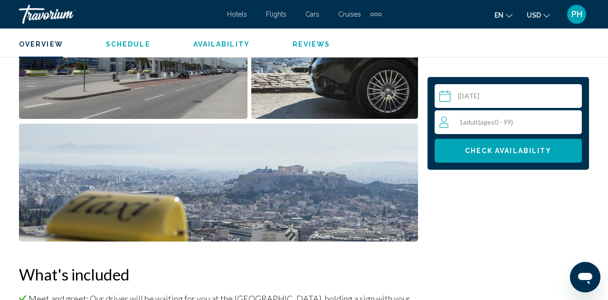
click at [473, 120] on span "Adult" at bounding box center [470, 122] width 15 height 8
click at [573, 122] on icon "Increment adults" at bounding box center [572, 121] width 9 height 11
click at [516, 153] on span "Check Availability" at bounding box center [508, 151] width 87 height 8
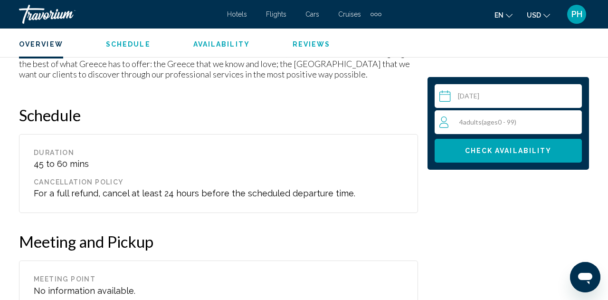
scroll to position [1399, 0]
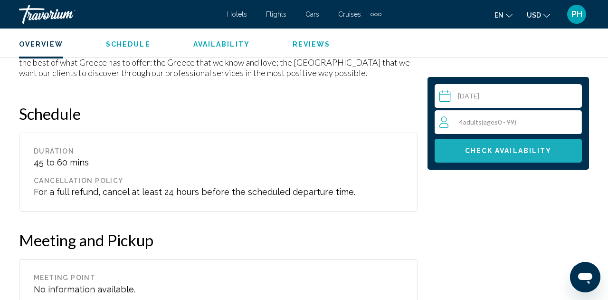
click at [512, 157] on button "Check Availability" at bounding box center [507, 151] width 147 height 24
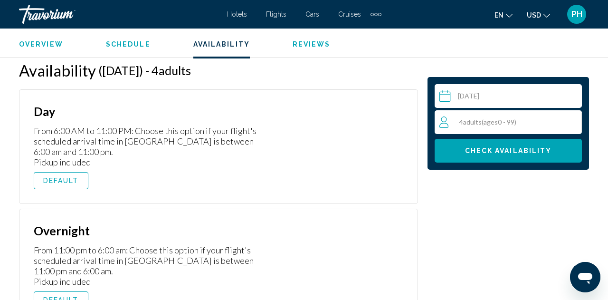
scroll to position [1744, 0]
click at [52, 177] on span "DEFAULT" at bounding box center [61, 181] width 36 height 8
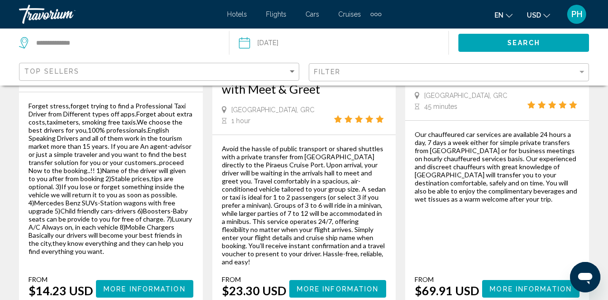
scroll to position [708, 0]
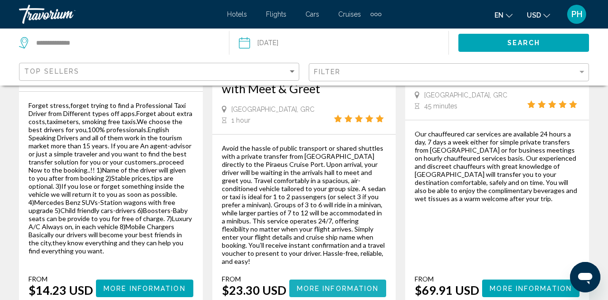
click at [346, 284] on span "More Information" at bounding box center [338, 288] width 82 height 8
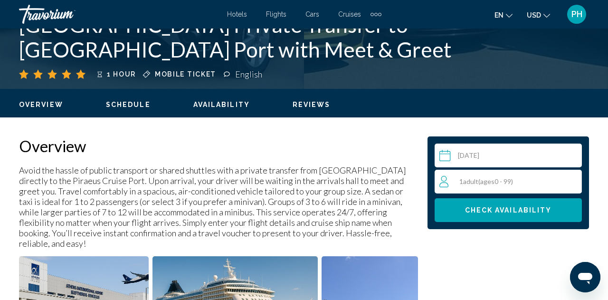
scroll to position [393, 0]
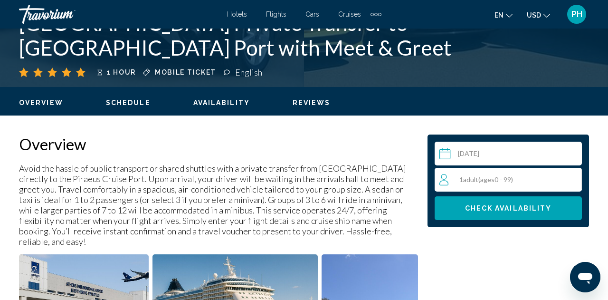
click at [488, 178] on span "ages" at bounding box center [487, 179] width 14 height 8
click at [574, 182] on icon "Increment adults" at bounding box center [572, 178] width 9 height 11
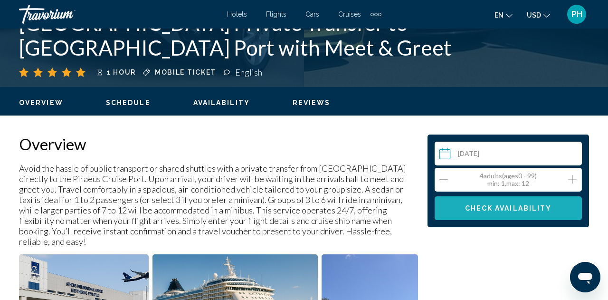
click at [517, 210] on span "Check Availability" at bounding box center [508, 209] width 87 height 8
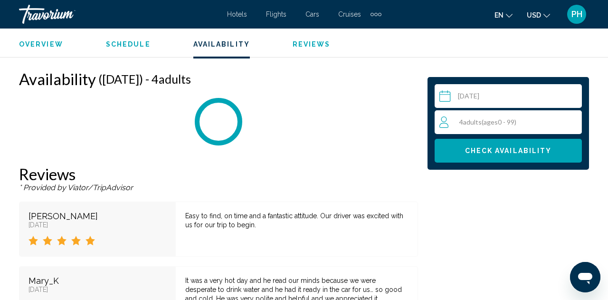
scroll to position [1632, 0]
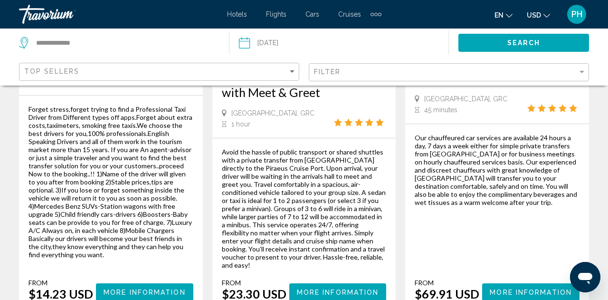
scroll to position [703, 0]
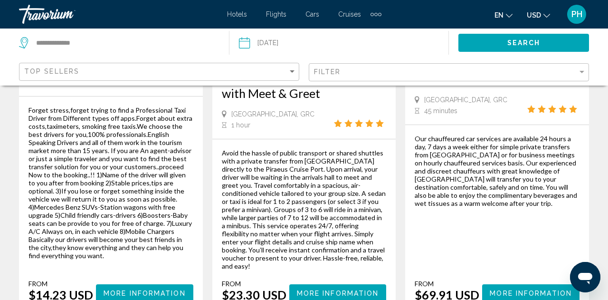
click at [153, 289] on span "More Information" at bounding box center [144, 293] width 82 height 8
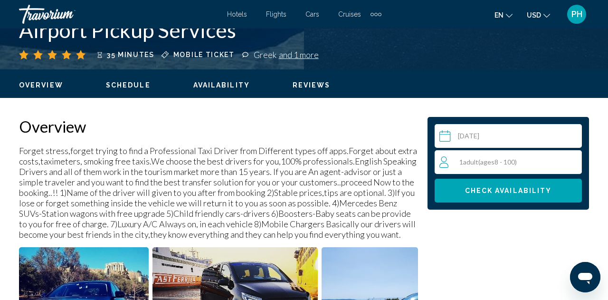
scroll to position [427, 0]
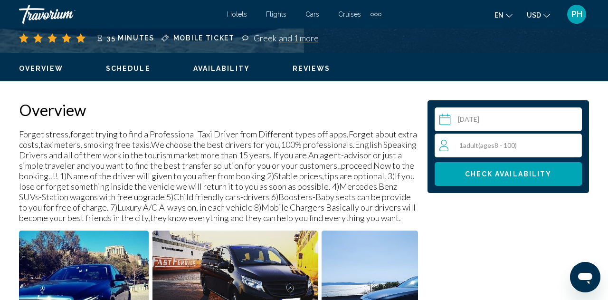
click at [494, 141] on span "ages" at bounding box center [487, 145] width 14 height 8
click at [574, 144] on icon "Increment adults" at bounding box center [572, 145] width 9 height 9
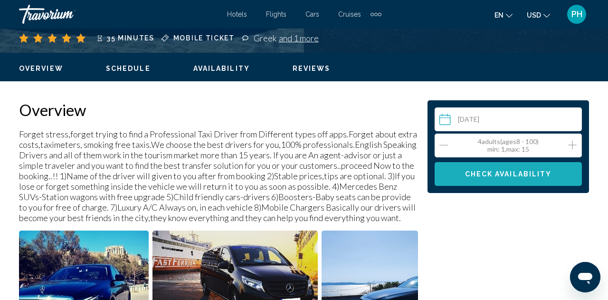
click at [513, 179] on button "Check Availability" at bounding box center [507, 174] width 147 height 24
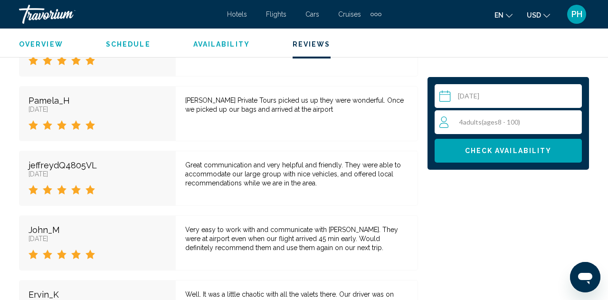
scroll to position [4686, 0]
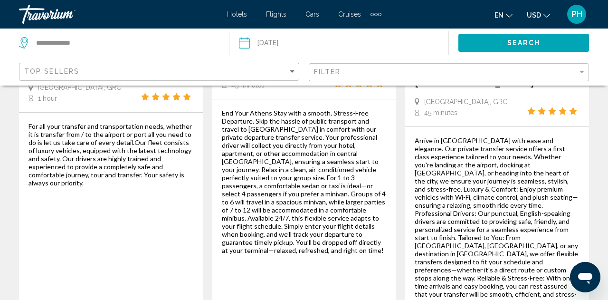
scroll to position [1163, 0]
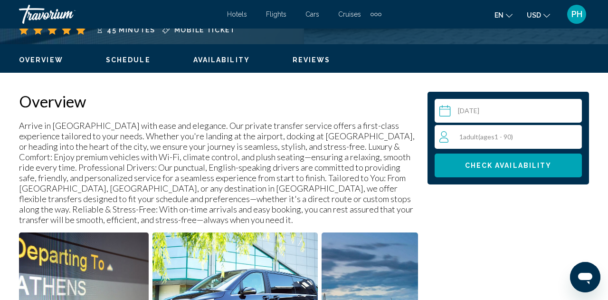
scroll to position [437, 0]
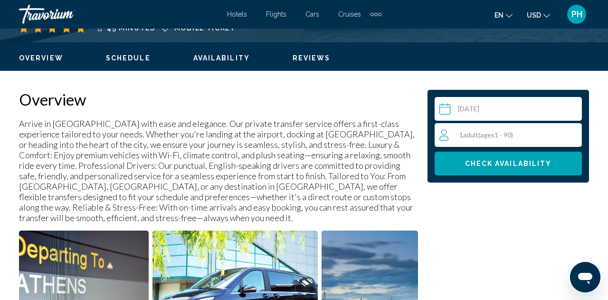
click at [497, 139] on div "1 Adult Adults ( ages 1 - 90)" at bounding box center [510, 134] width 142 height 11
click at [575, 135] on icon "Increment adults" at bounding box center [572, 134] width 9 height 11
click at [533, 163] on span "Check Availability" at bounding box center [508, 164] width 87 height 8
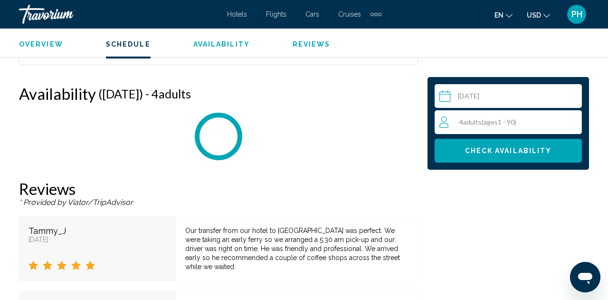
scroll to position [1669, 0]
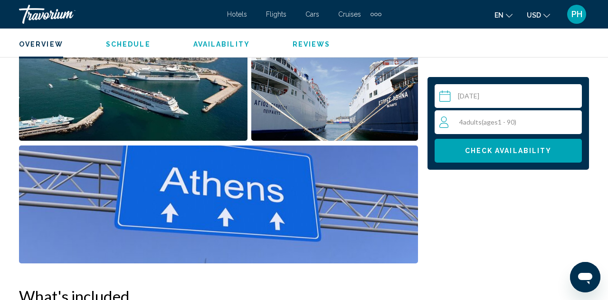
click at [485, 144] on button "Check Availability" at bounding box center [507, 151] width 147 height 24
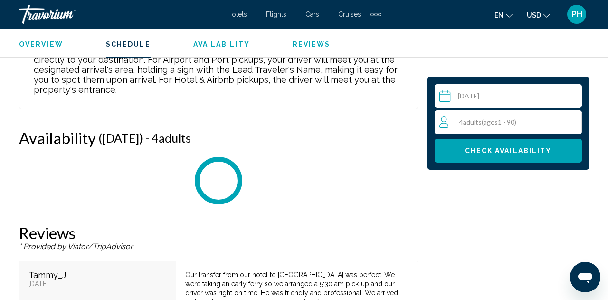
scroll to position [1669, 0]
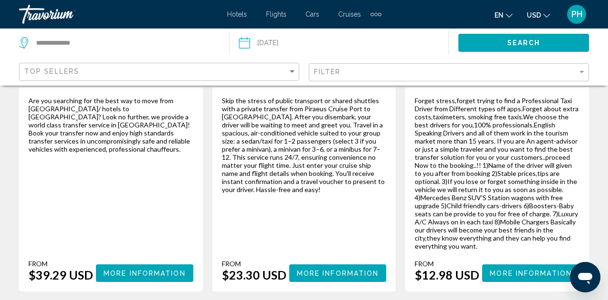
scroll to position [1691, 0]
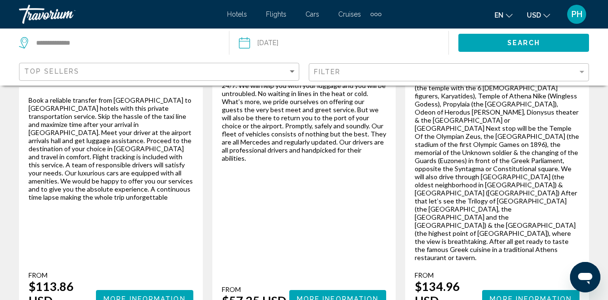
scroll to position [1168, 0]
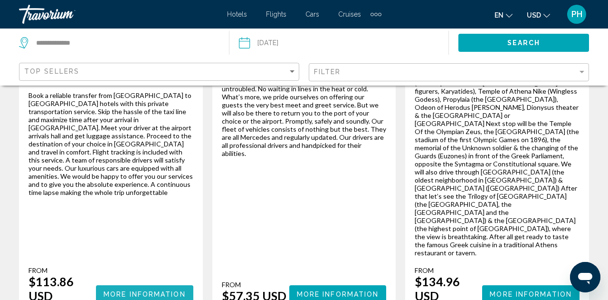
click at [135, 285] on button "More Information" at bounding box center [144, 294] width 97 height 18
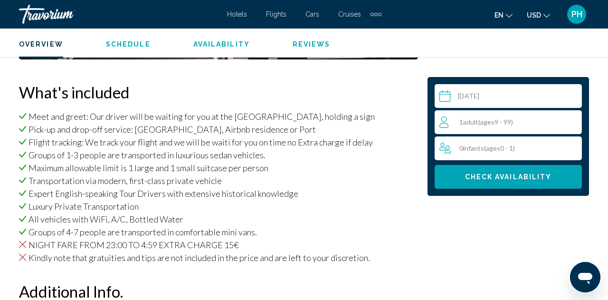
scroll to position [941, 0]
click at [499, 118] on span "( ages 9 - 99)" at bounding box center [495, 122] width 35 height 8
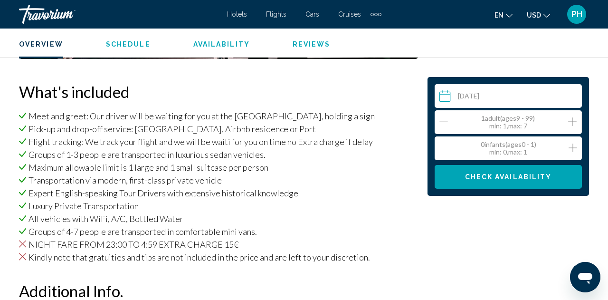
click at [572, 123] on icon "Increment adults" at bounding box center [572, 121] width 9 height 9
click at [572, 126] on icon "Increment adults" at bounding box center [572, 121] width 9 height 11
click at [572, 127] on button "Increment adults" at bounding box center [572, 122] width 9 height 14
click at [500, 177] on span "Check Availability" at bounding box center [508, 177] width 87 height 8
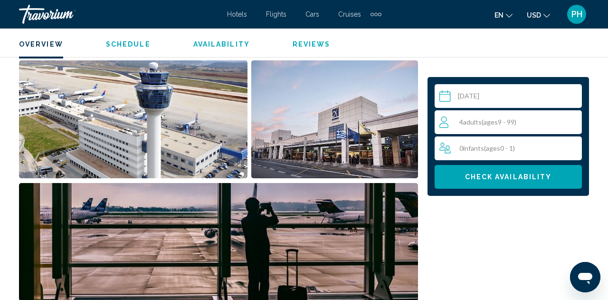
scroll to position [698, 0]
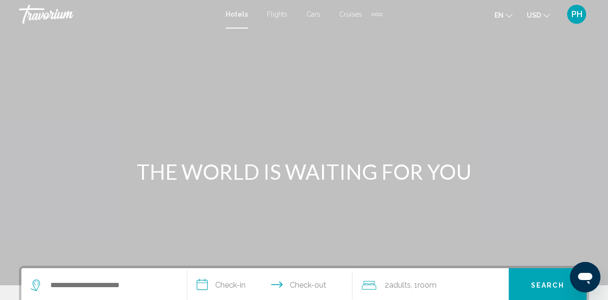
click at [377, 15] on div "Extra navigation items" at bounding box center [376, 14] width 3 height 3
click at [365, 31] on span "Activities" at bounding box center [361, 32] width 27 height 8
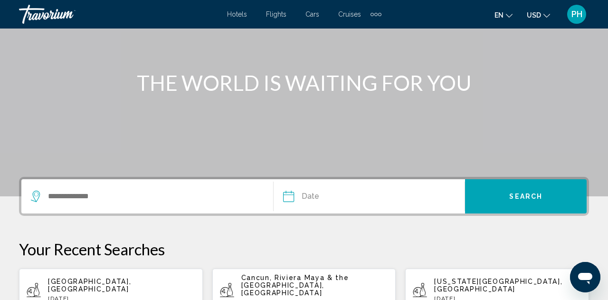
click at [91, 205] on div "Search widget" at bounding box center [152, 196] width 242 height 34
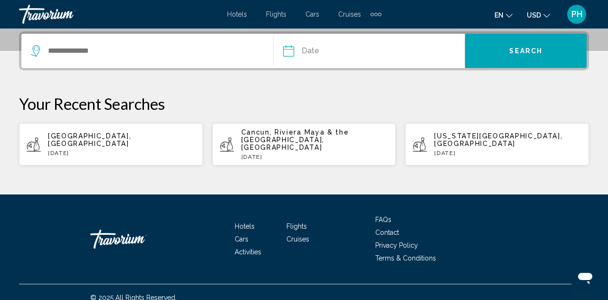
scroll to position [235, 0]
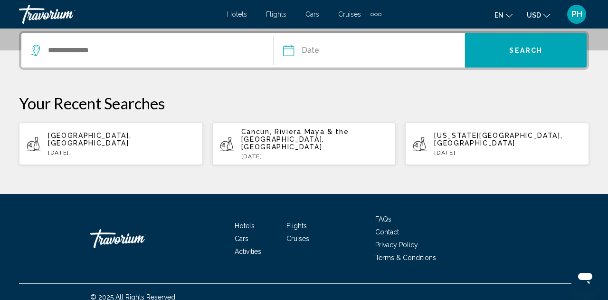
click at [119, 64] on div "Search widget" at bounding box center [152, 50] width 242 height 34
click at [114, 60] on div "Search widget" at bounding box center [152, 50] width 242 height 34
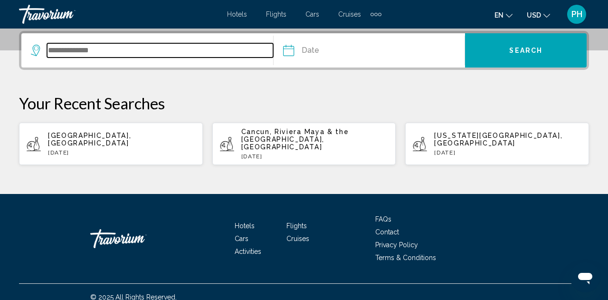
click at [105, 52] on input "Search widget" at bounding box center [160, 50] width 226 height 14
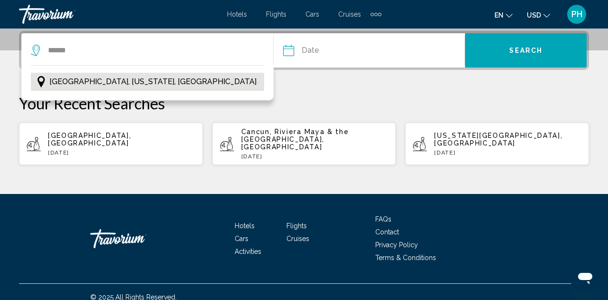
click at [83, 87] on span "Newark, New Jersey, USA" at bounding box center [152, 81] width 207 height 13
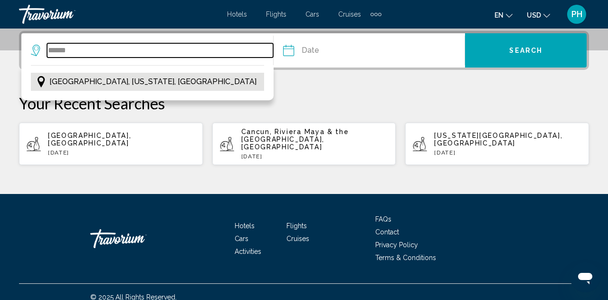
type input "**********"
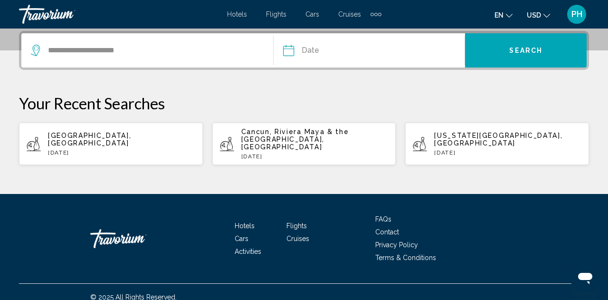
click at [293, 50] on input "Date" at bounding box center [328, 51] width 94 height 37
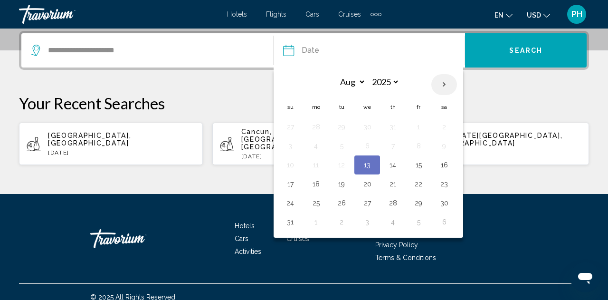
click at [445, 85] on th "Next month" at bounding box center [444, 84] width 26 height 21
select select "*"
click at [342, 149] on button "9" at bounding box center [341, 145] width 15 height 13
type input "**********"
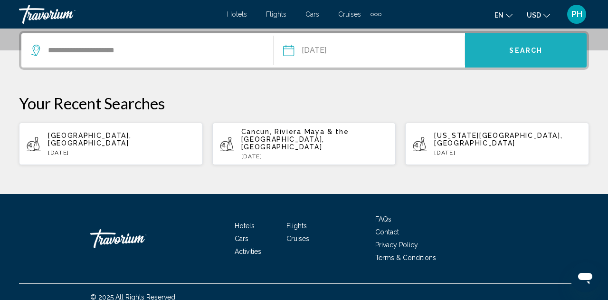
click at [532, 51] on span "Search" at bounding box center [525, 51] width 33 height 8
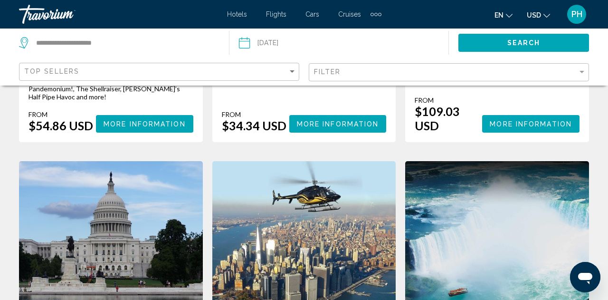
scroll to position [932, 0]
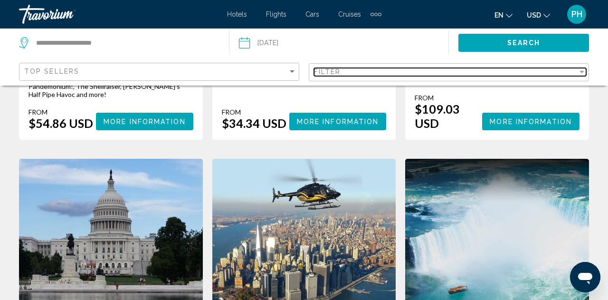
click at [583, 74] on div "Filter" at bounding box center [581, 72] width 9 height 8
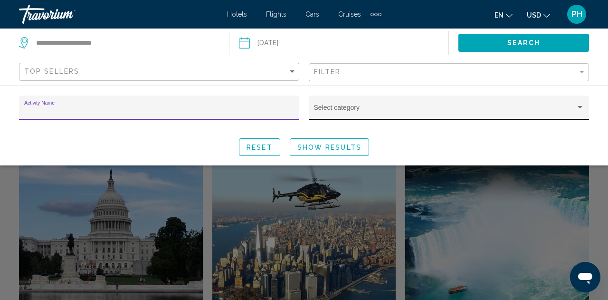
click at [580, 108] on div "Search widget" at bounding box center [579, 107] width 5 height 2
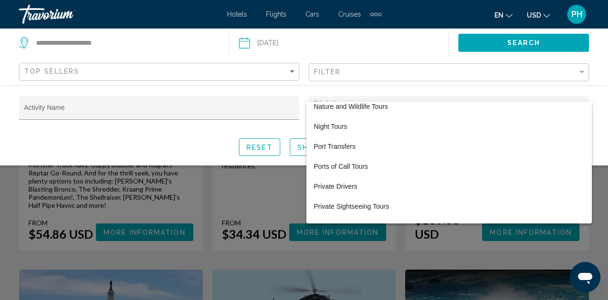
scroll to position [560, 0]
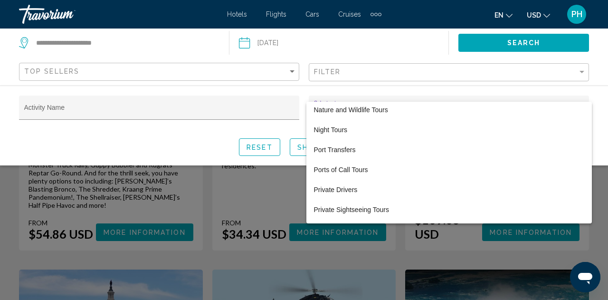
click at [120, 143] on div at bounding box center [304, 150] width 608 height 300
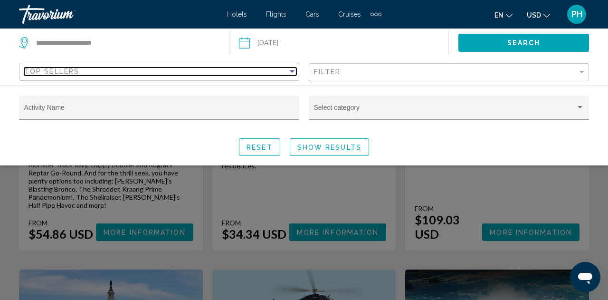
click at [292, 72] on div "Sort by" at bounding box center [292, 71] width 5 height 2
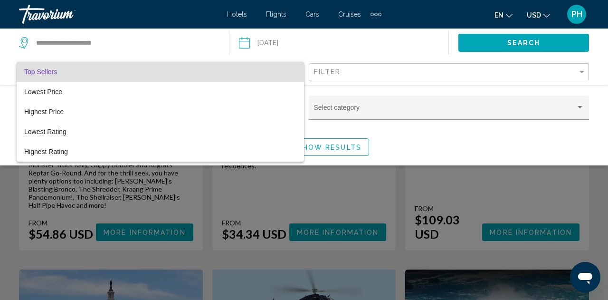
click at [372, 39] on div at bounding box center [304, 150] width 608 height 300
